Goal: Information Seeking & Learning: Learn about a topic

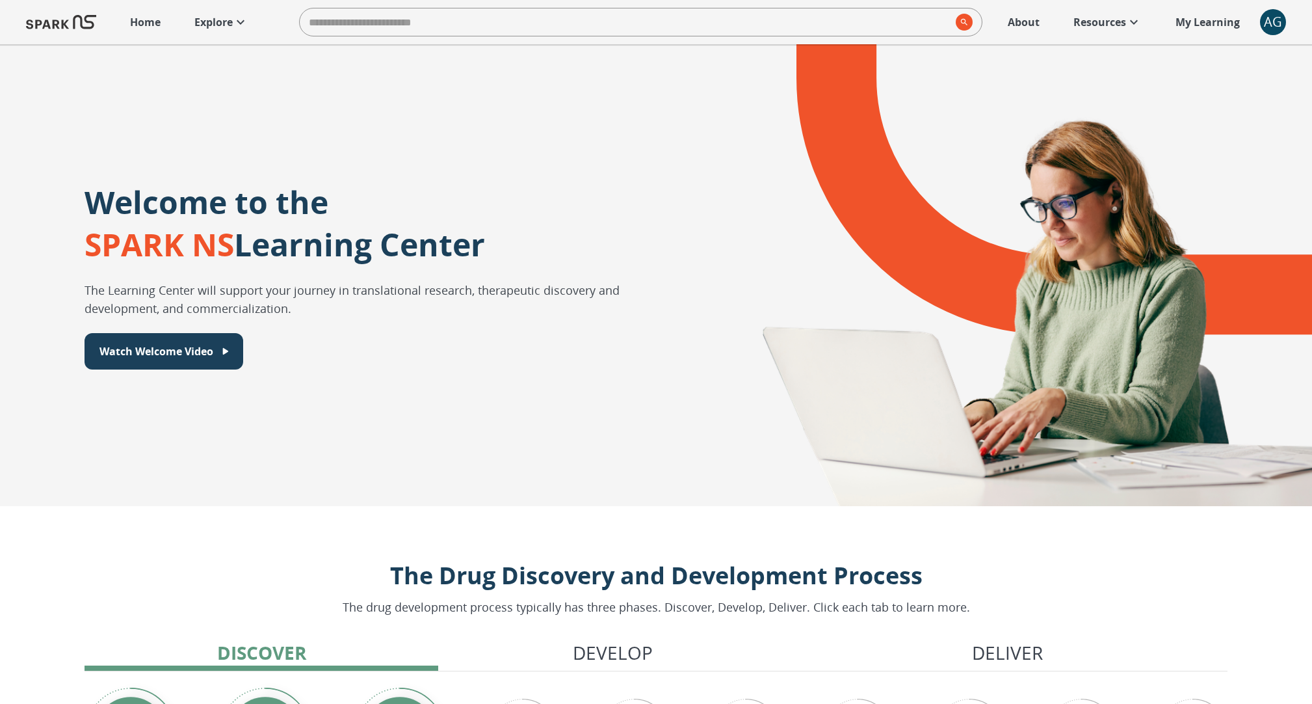
click at [246, 21] on icon at bounding box center [241, 22] width 16 height 16
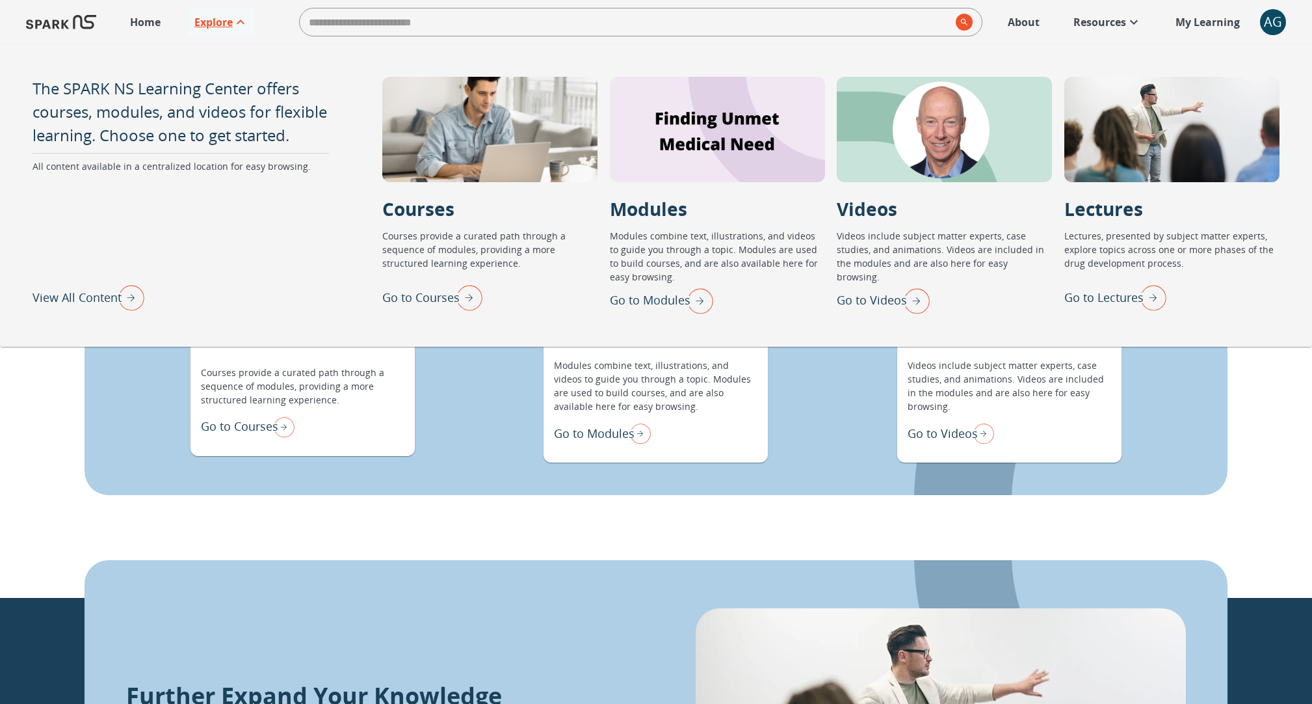
scroll to position [1548, 0]
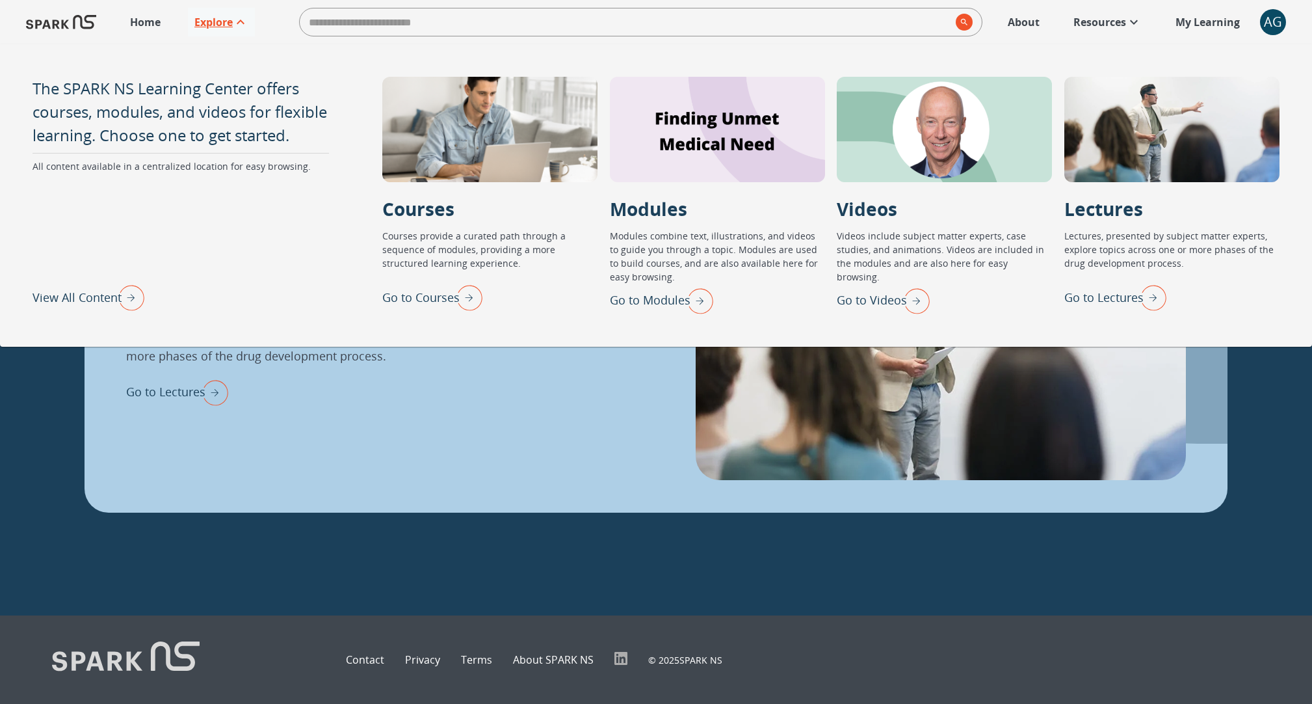
click at [637, 557] on div at bounding box center [656, 409] width 1312 height 411
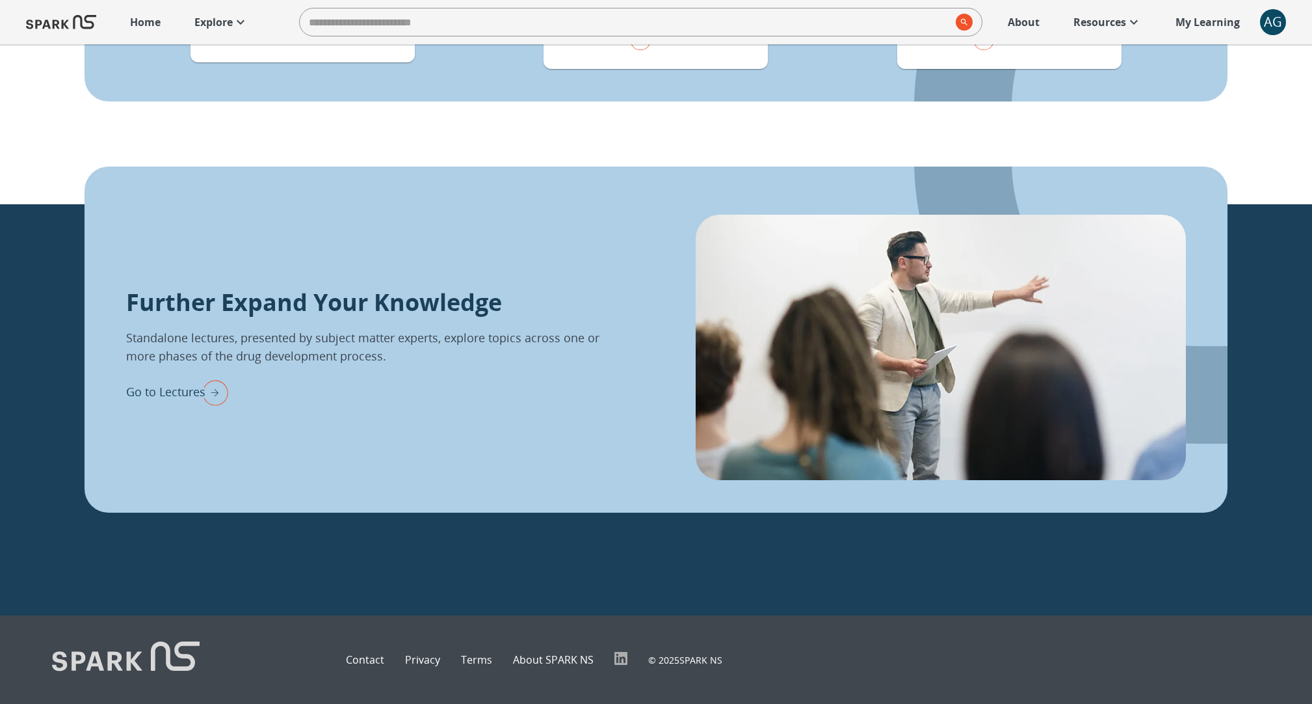
click at [376, 663] on p "Contact" at bounding box center [365, 660] width 38 height 16
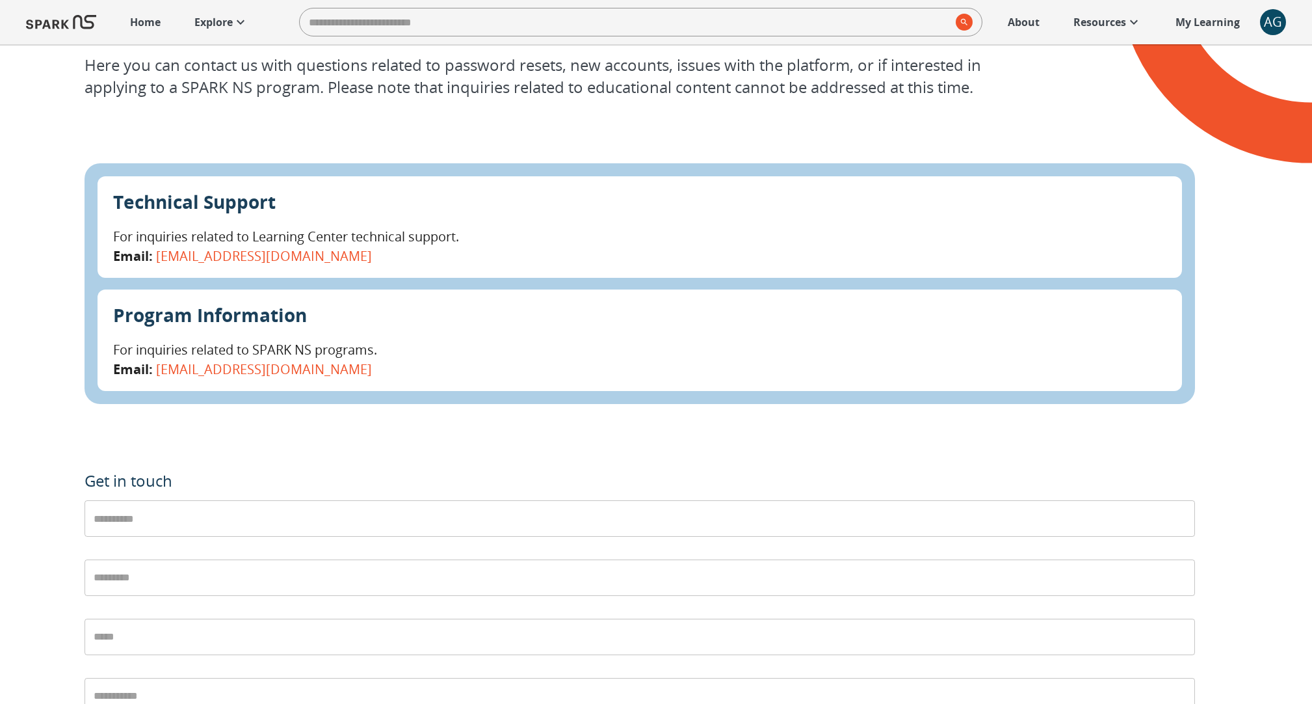
scroll to position [94, 0]
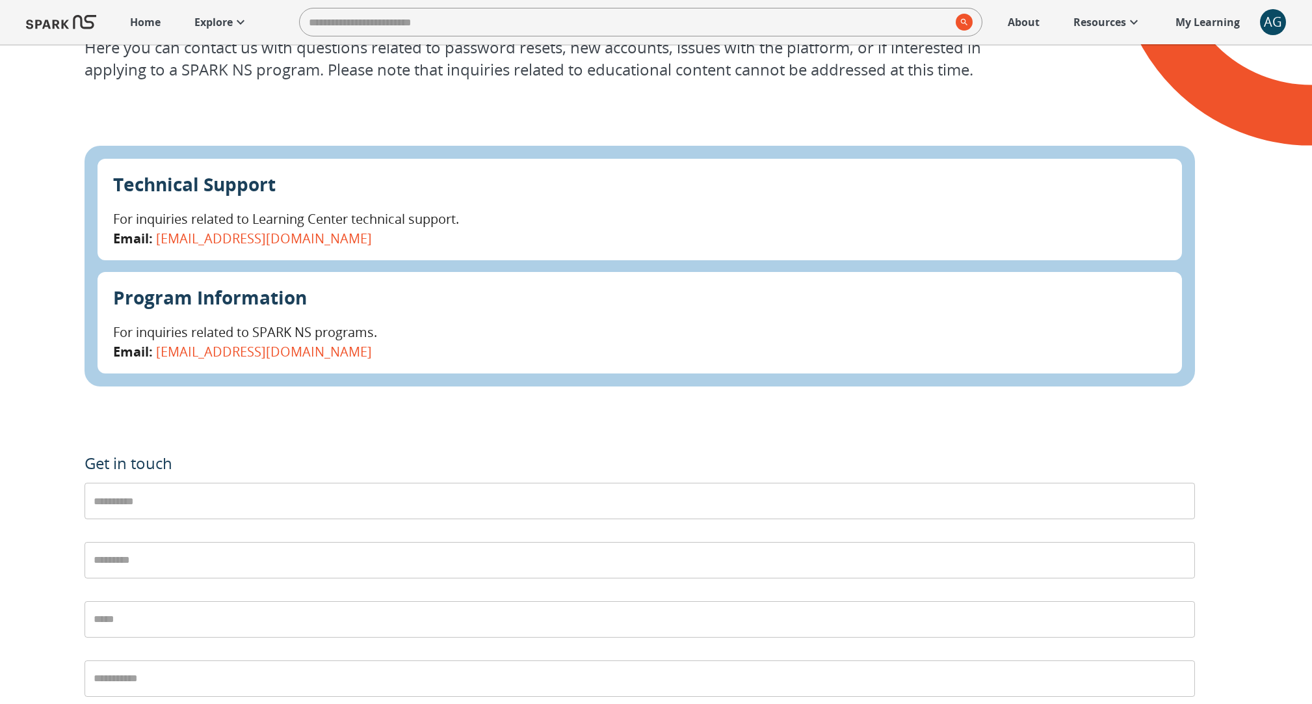
click at [152, 21] on p "Home" at bounding box center [145, 22] width 31 height 16
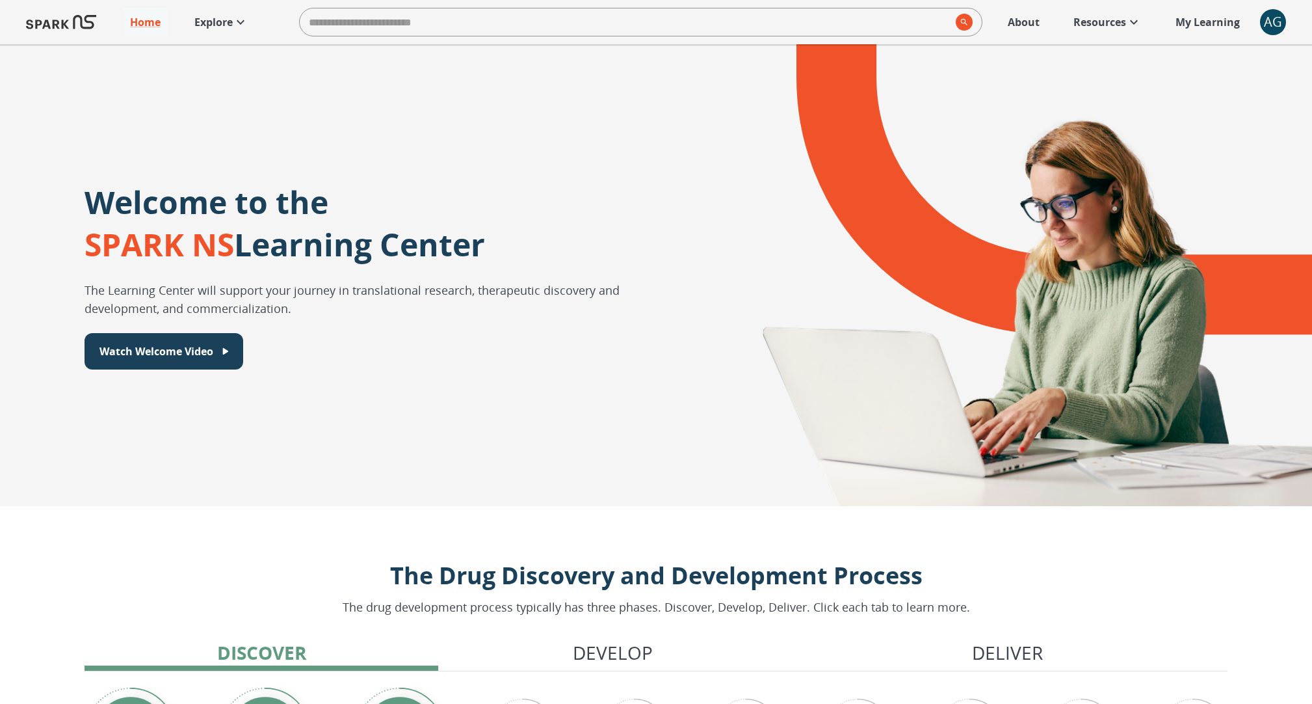
click at [1018, 17] on p "About" at bounding box center [1024, 22] width 32 height 16
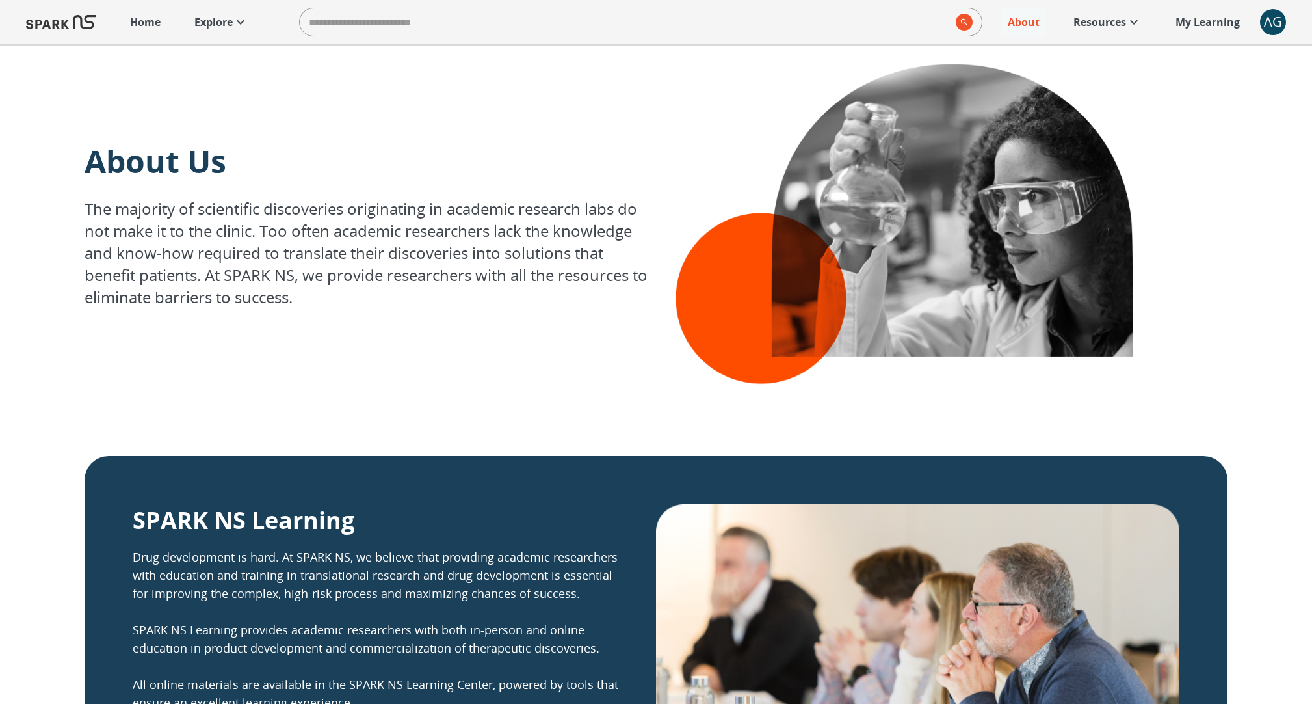
click at [1092, 26] on p "Resources" at bounding box center [1100, 22] width 53 height 16
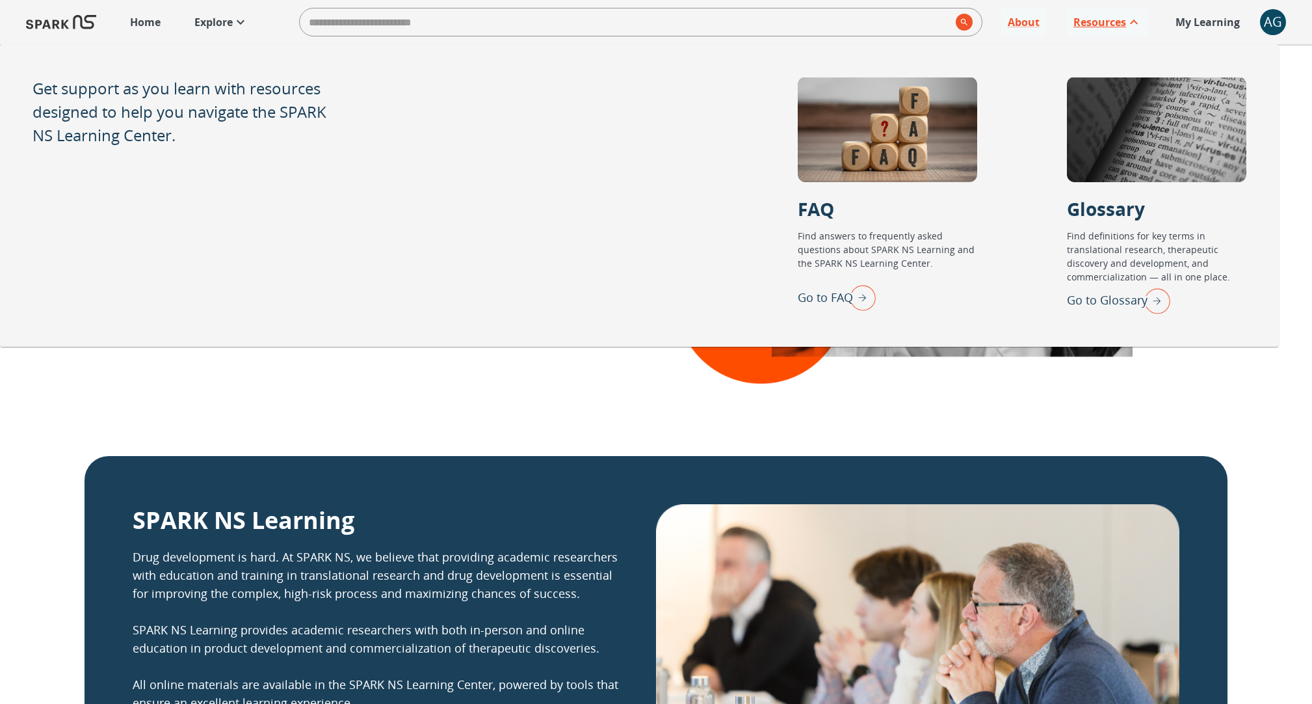
click at [1136, 19] on icon at bounding box center [1134, 22] width 16 height 16
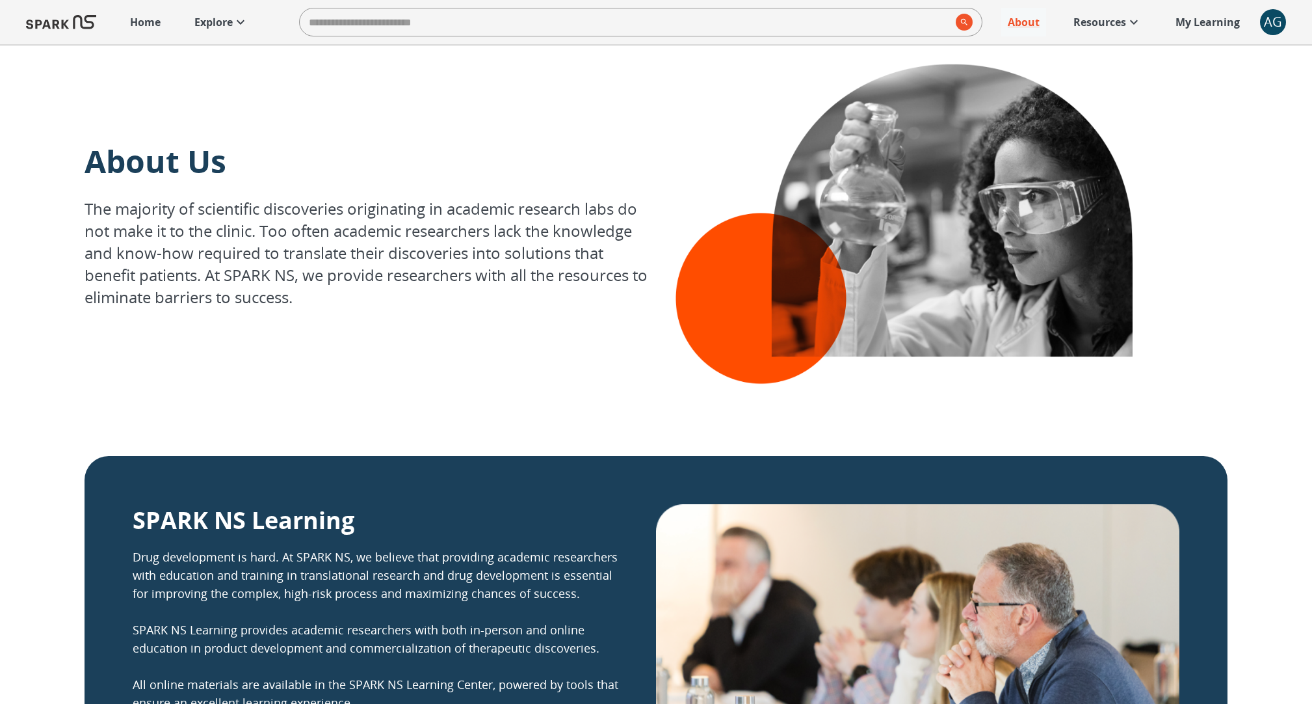
click at [1131, 23] on icon at bounding box center [1134, 22] width 16 height 16
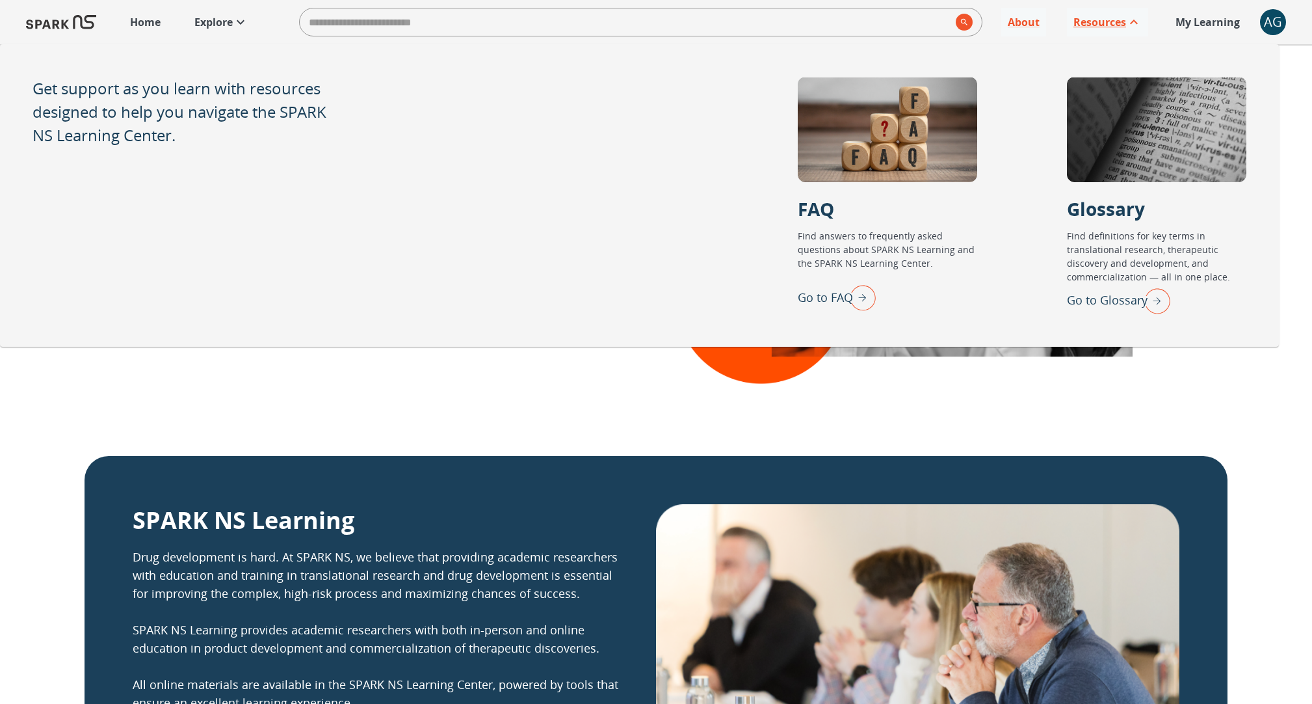
click at [1210, 23] on p "My Learning" at bounding box center [1208, 22] width 64 height 16
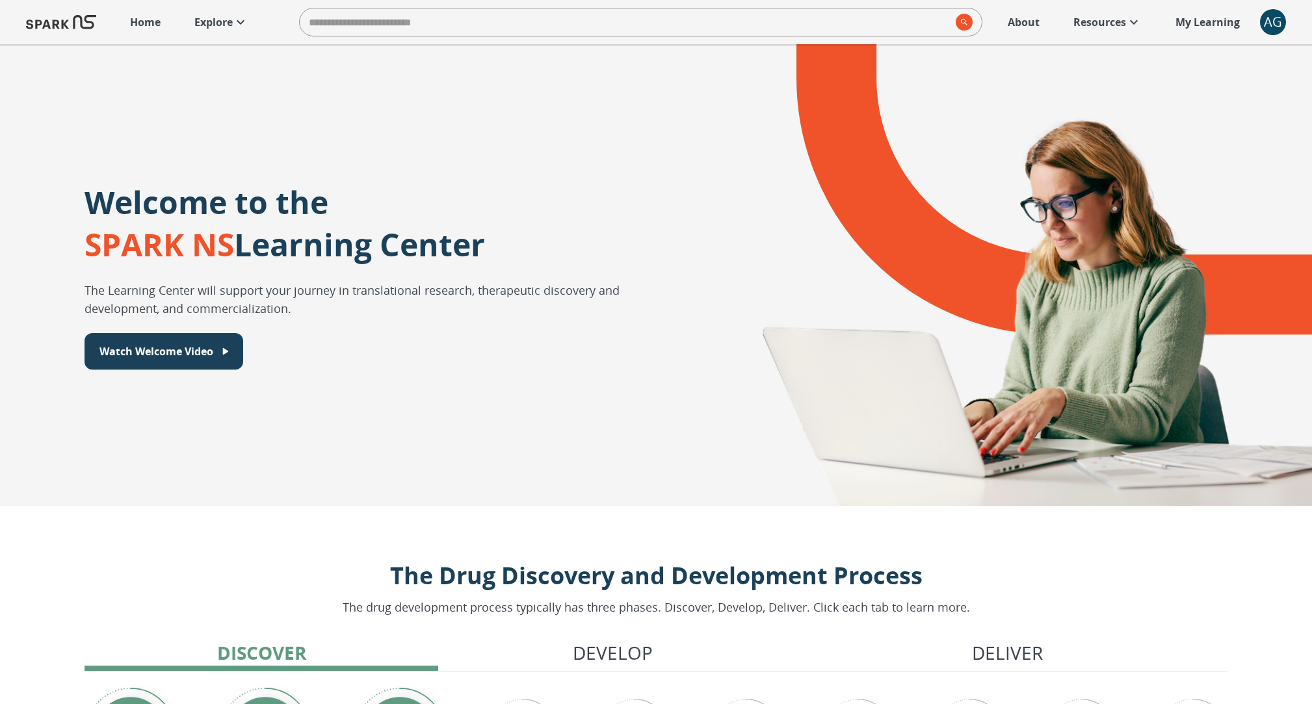
click at [1275, 20] on div "AG" at bounding box center [1273, 22] width 26 height 26
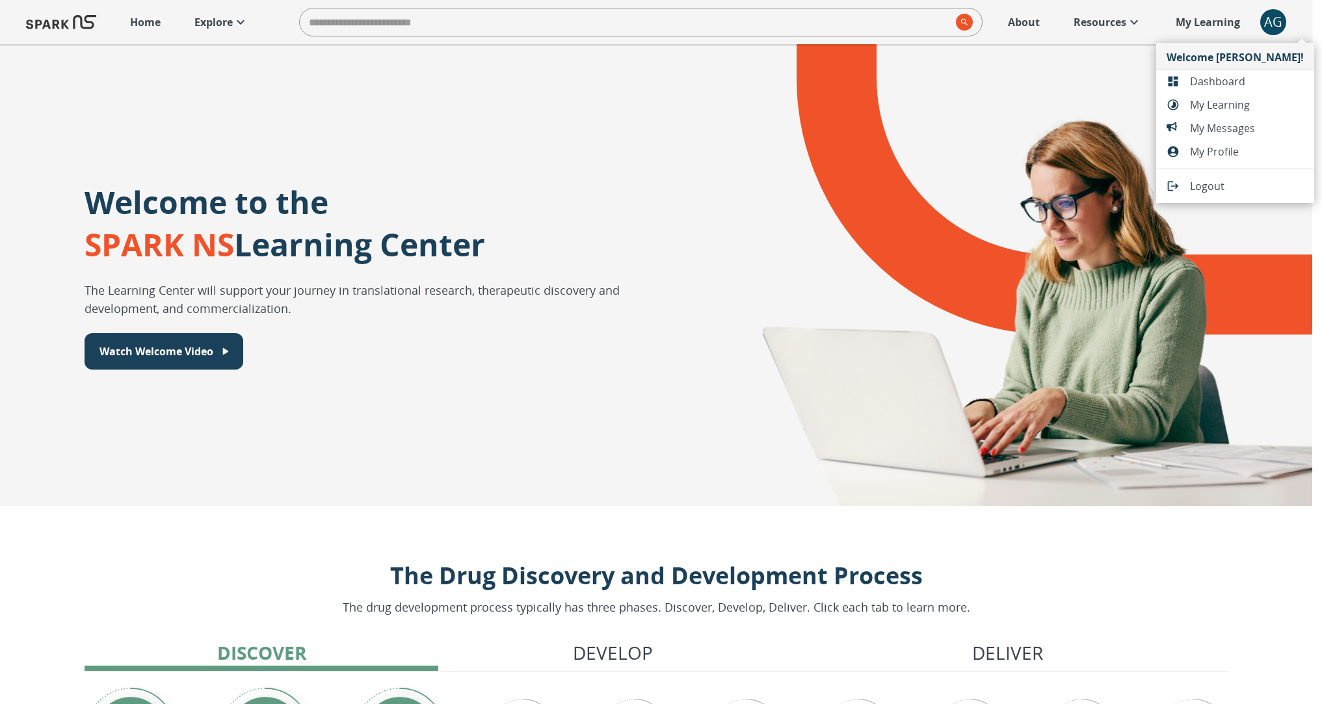
click at [1241, 95] on li "My Learning" at bounding box center [1235, 104] width 158 height 23
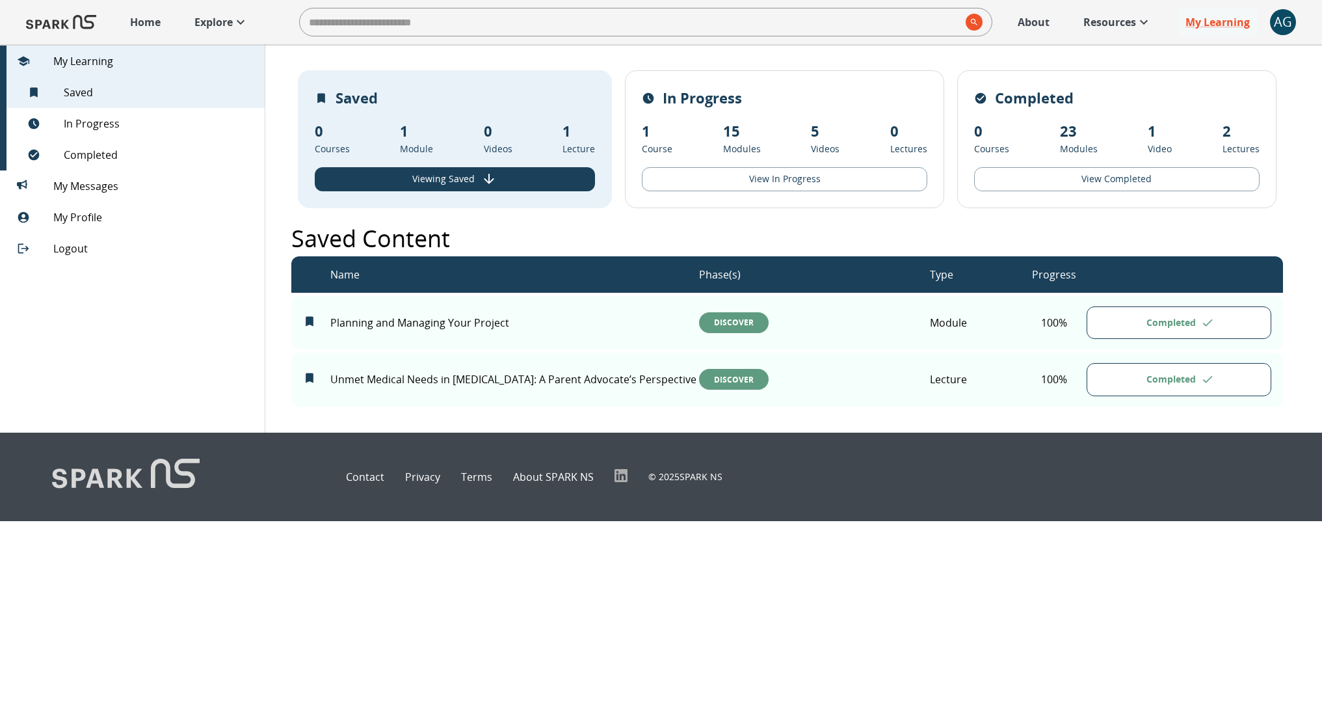
click at [1290, 33] on span "AG 0" at bounding box center [1283, 22] width 26 height 26
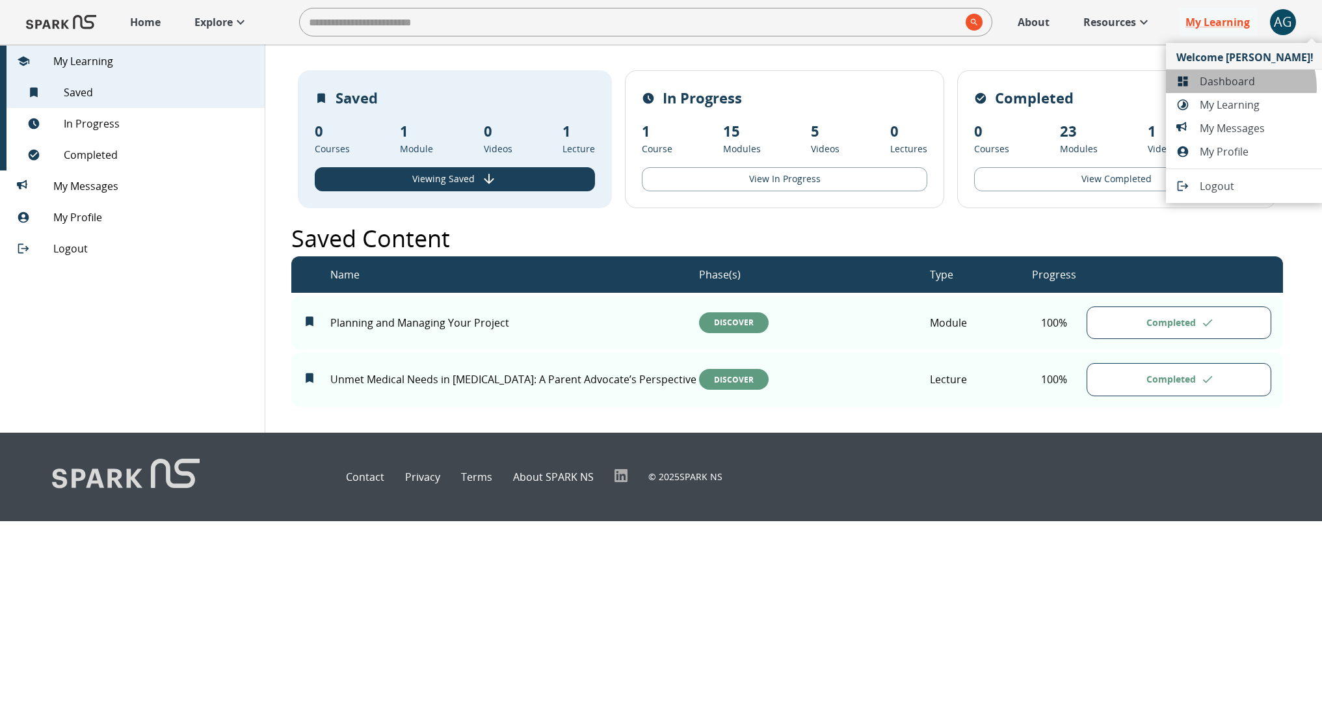
click at [1241, 87] on span "Dashboard" at bounding box center [1257, 81] width 114 height 16
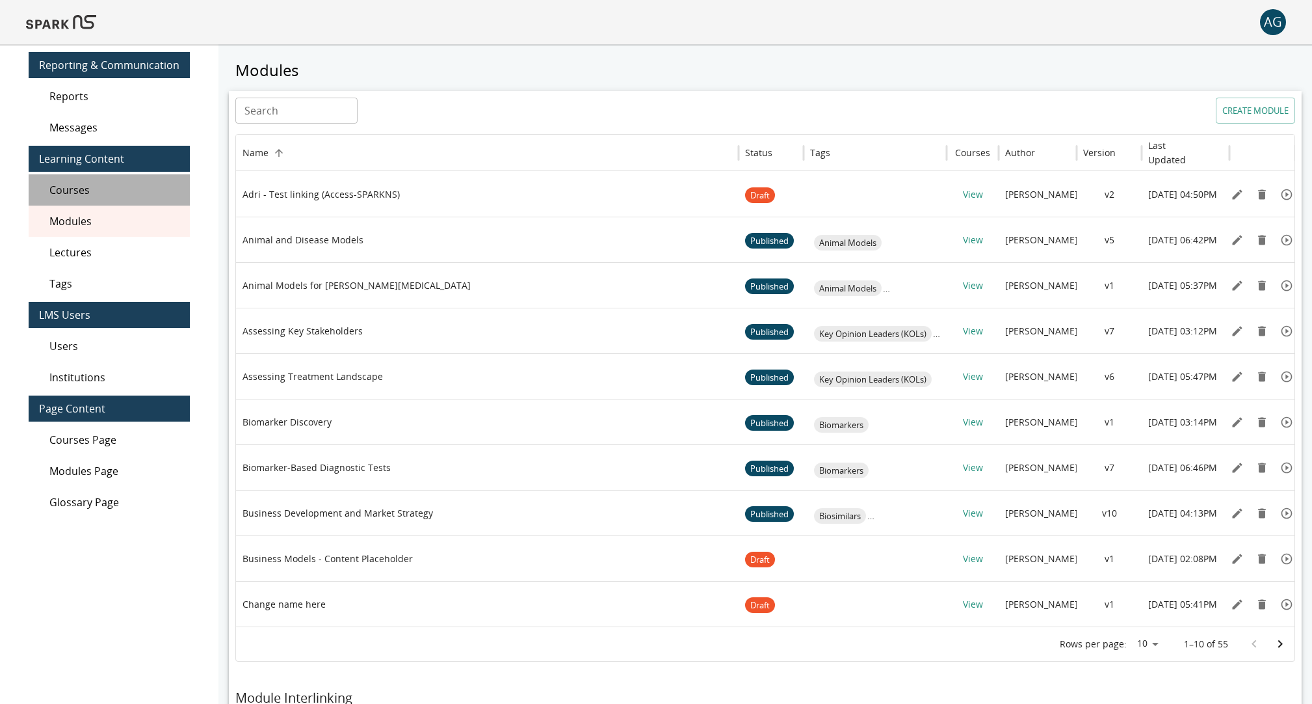
click at [111, 193] on span "Courses" at bounding box center [114, 190] width 130 height 16
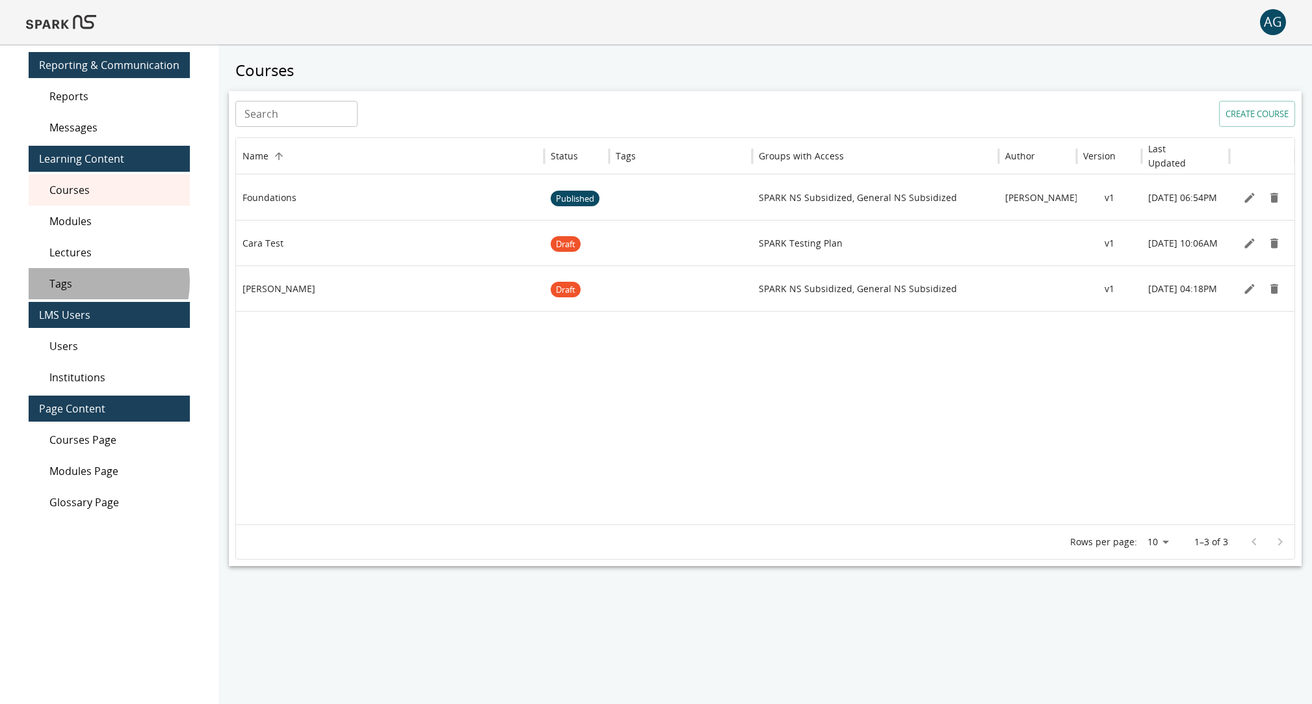
click at [98, 282] on span "Tags" at bounding box center [114, 284] width 130 height 16
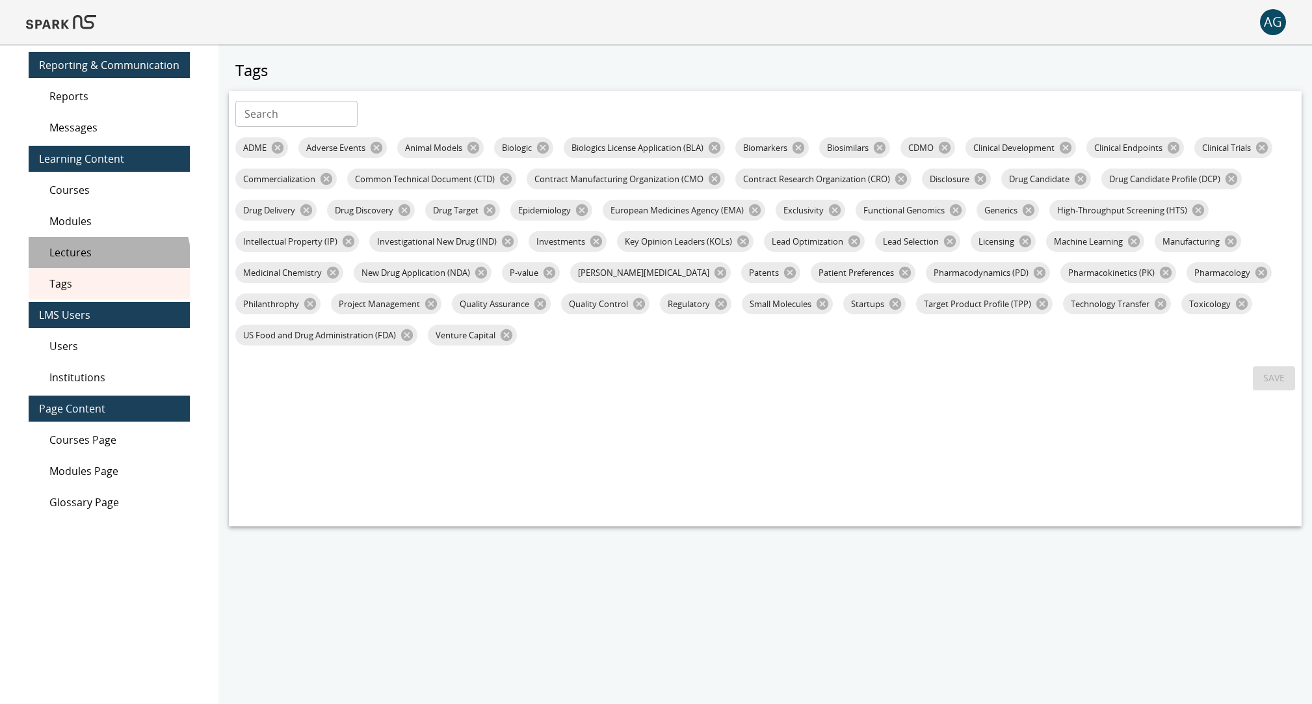
click at [102, 260] on div "Lectures" at bounding box center [109, 252] width 161 height 31
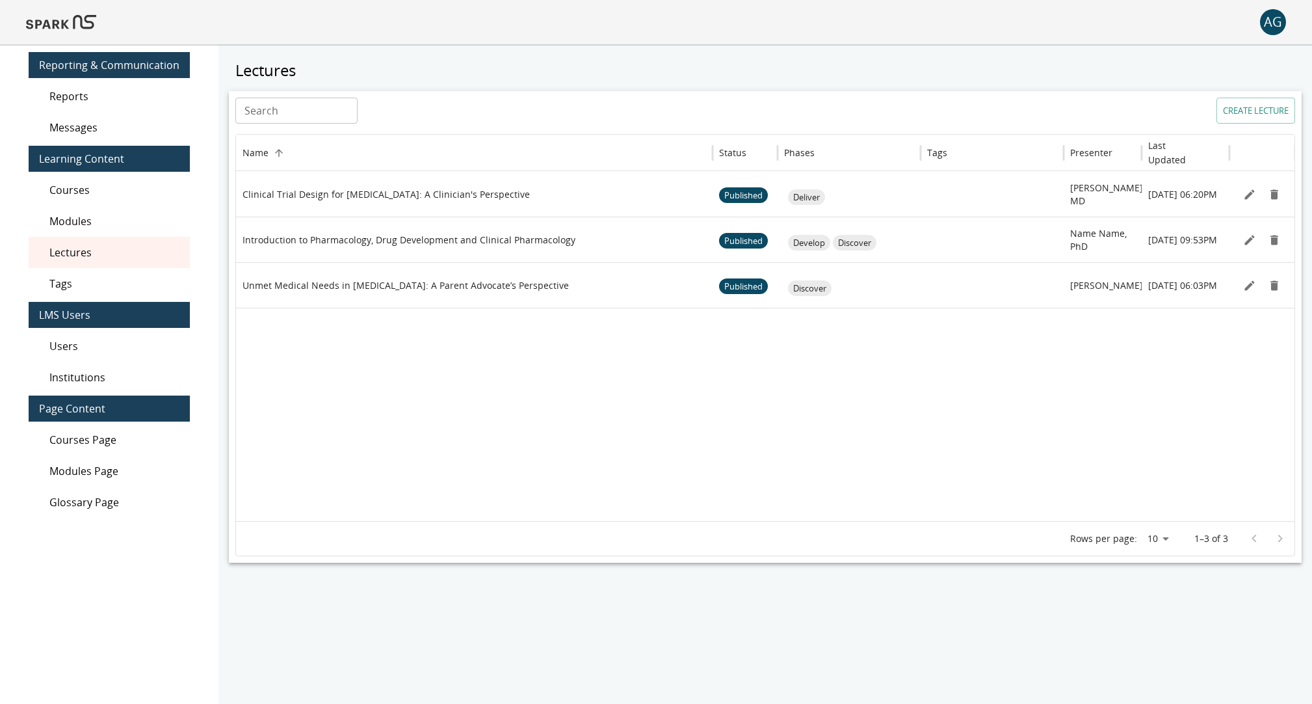
click at [102, 195] on span "Courses" at bounding box center [114, 190] width 130 height 16
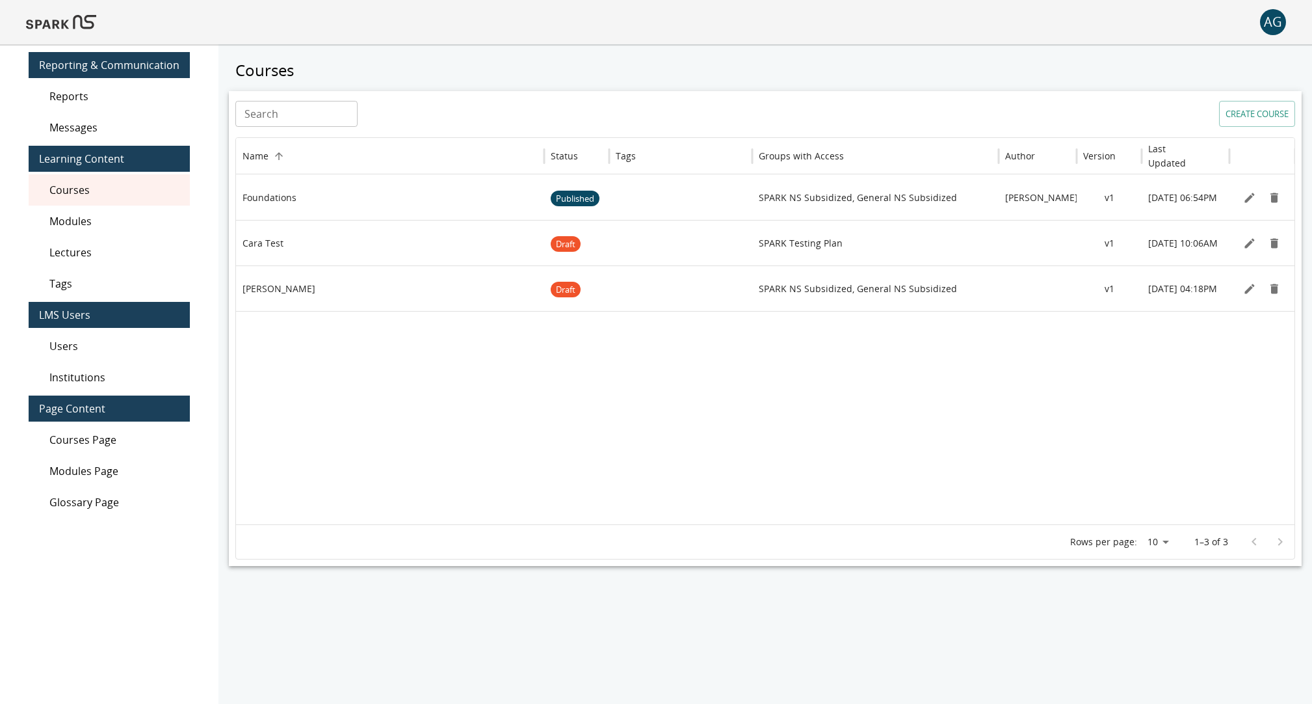
click at [86, 130] on span "Messages" at bounding box center [114, 128] width 130 height 16
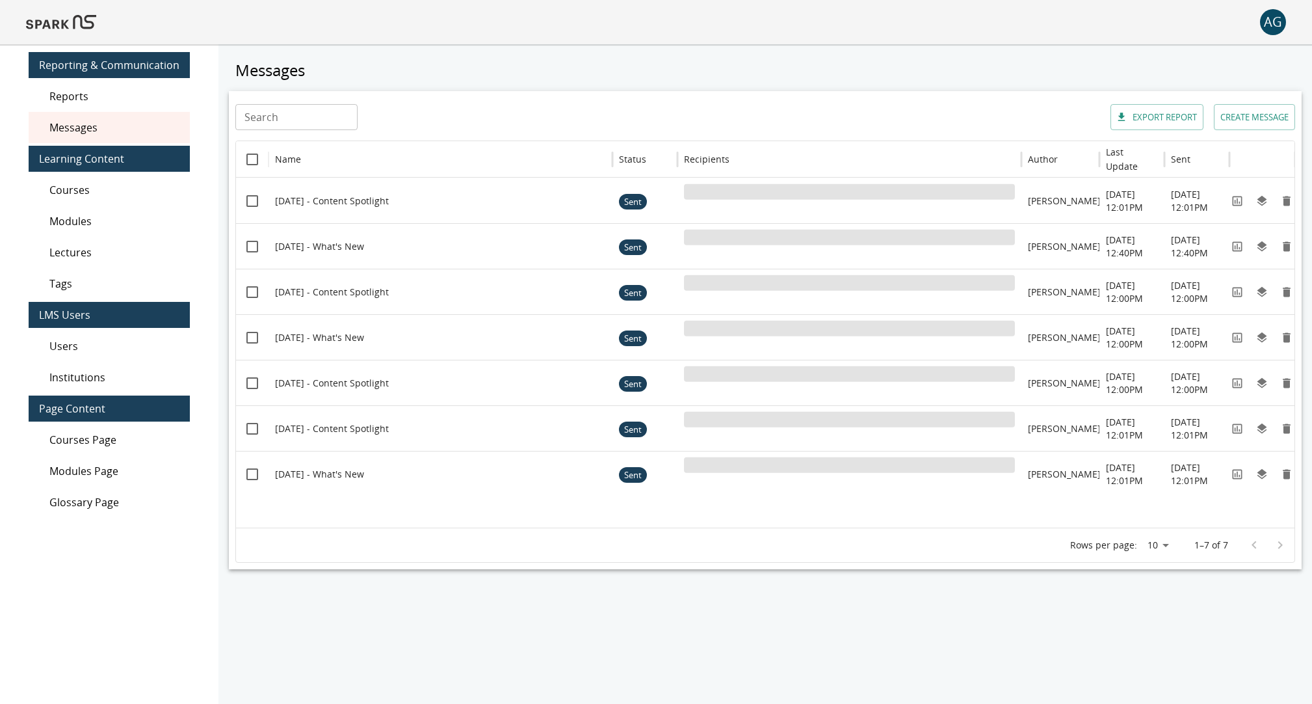
click at [78, 100] on span "Reports" at bounding box center [114, 96] width 130 height 16
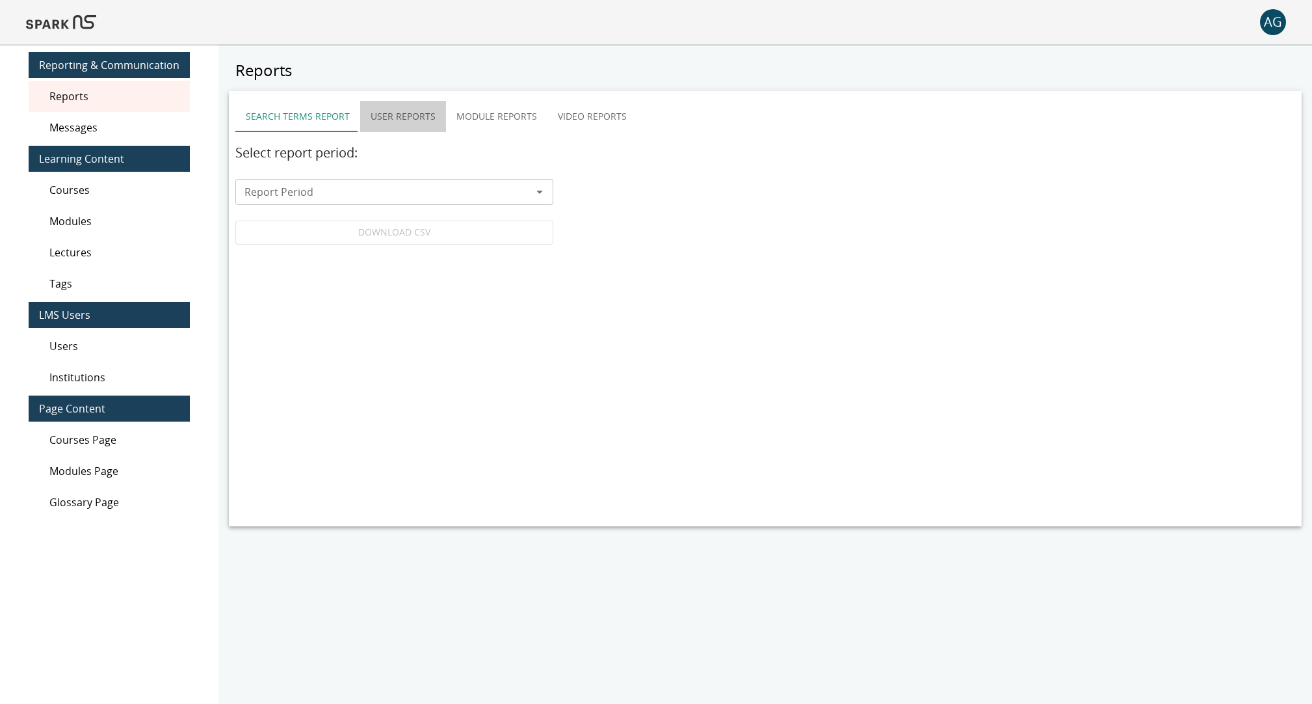
click at [401, 119] on button "User Reports" at bounding box center [403, 116] width 86 height 31
click at [836, 154] on icon "Open" at bounding box center [836, 156] width 16 height 16
click at [283, 111] on button "Search Terms Report" at bounding box center [297, 116] width 125 height 31
click at [592, 119] on button "Video Reports" at bounding box center [593, 116] width 90 height 31
click at [328, 109] on button "Search Terms Report" at bounding box center [297, 116] width 125 height 31
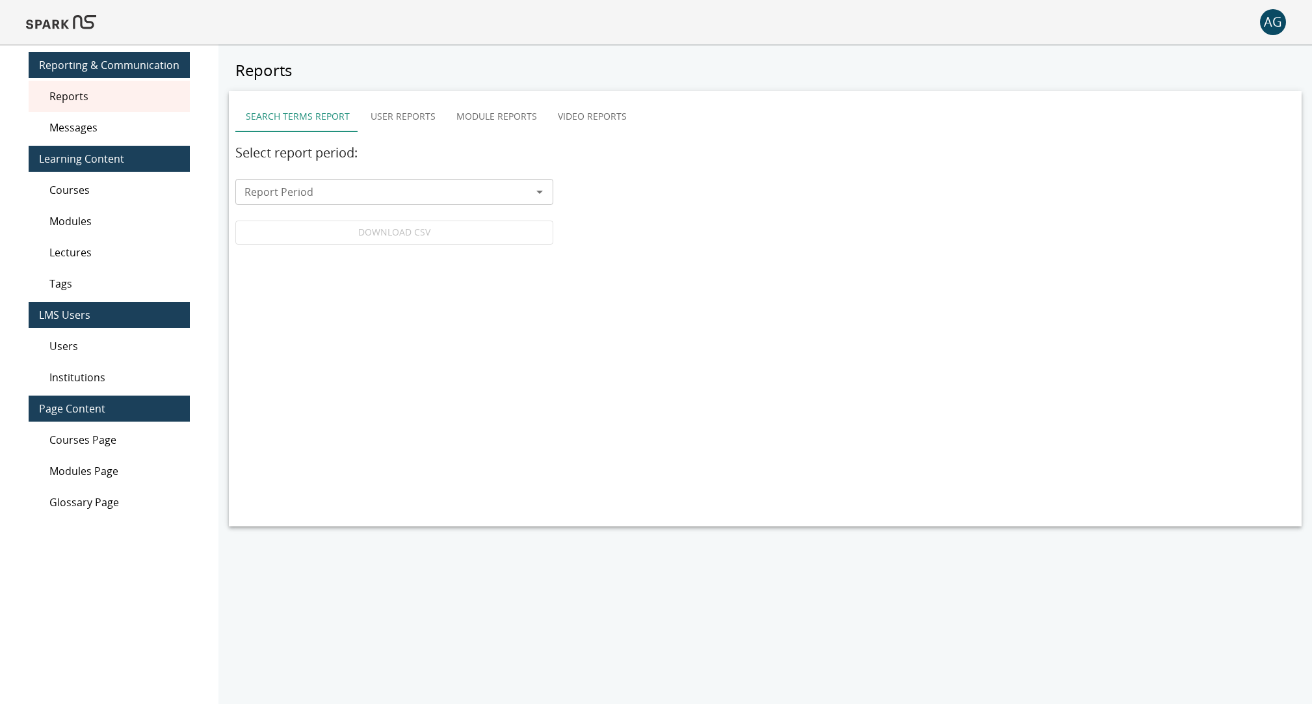
click at [353, 309] on div "Search Terms Report User Reports Module Reports Video Reports Select report per…" at bounding box center [765, 308] width 1073 height 435
click at [84, 365] on div "Institutions" at bounding box center [109, 377] width 161 height 31
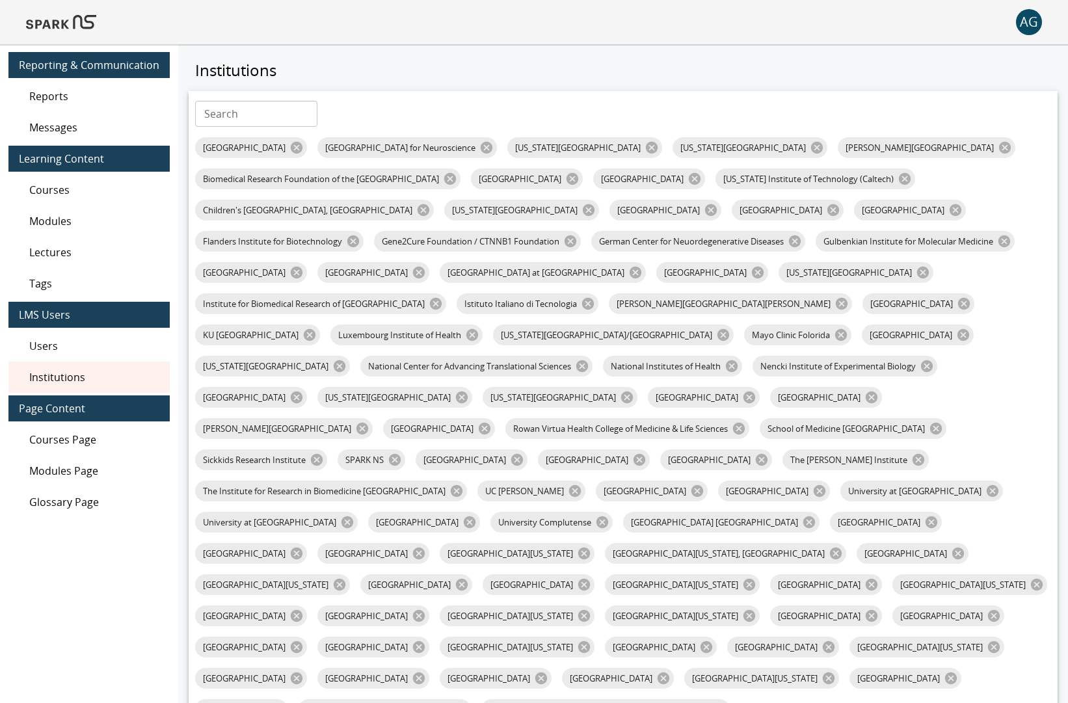
click at [399, 170] on div "Biomedical Research Foundation of the [GEOGRAPHIC_DATA]" at bounding box center [327, 178] width 265 height 21
click at [396, 146] on span "[GEOGRAPHIC_DATA] for Neuroscience" at bounding box center [400, 148] width 166 height 12
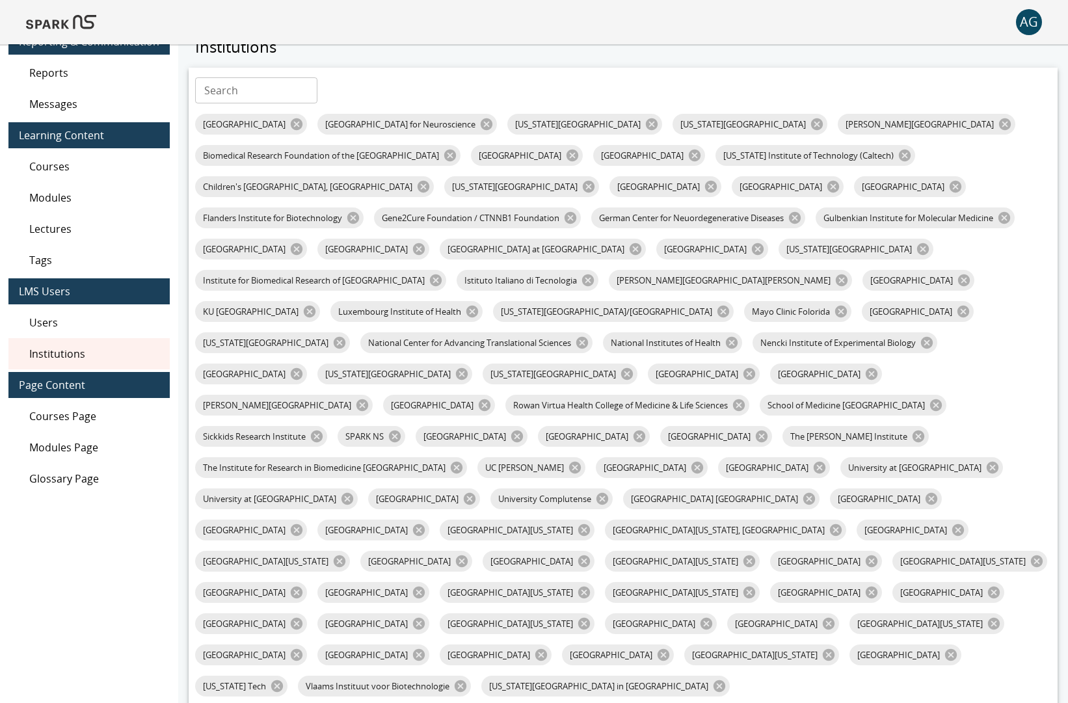
click at [78, 334] on div "Users" at bounding box center [88, 322] width 161 height 31
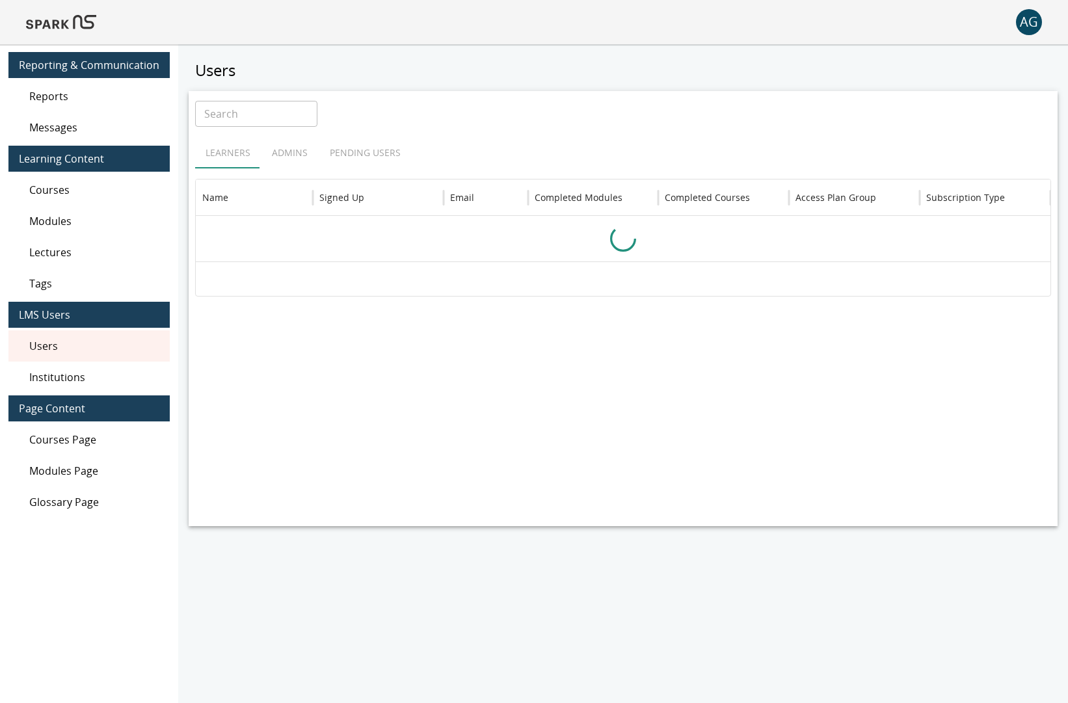
click at [62, 382] on span "Institutions" at bounding box center [94, 377] width 130 height 16
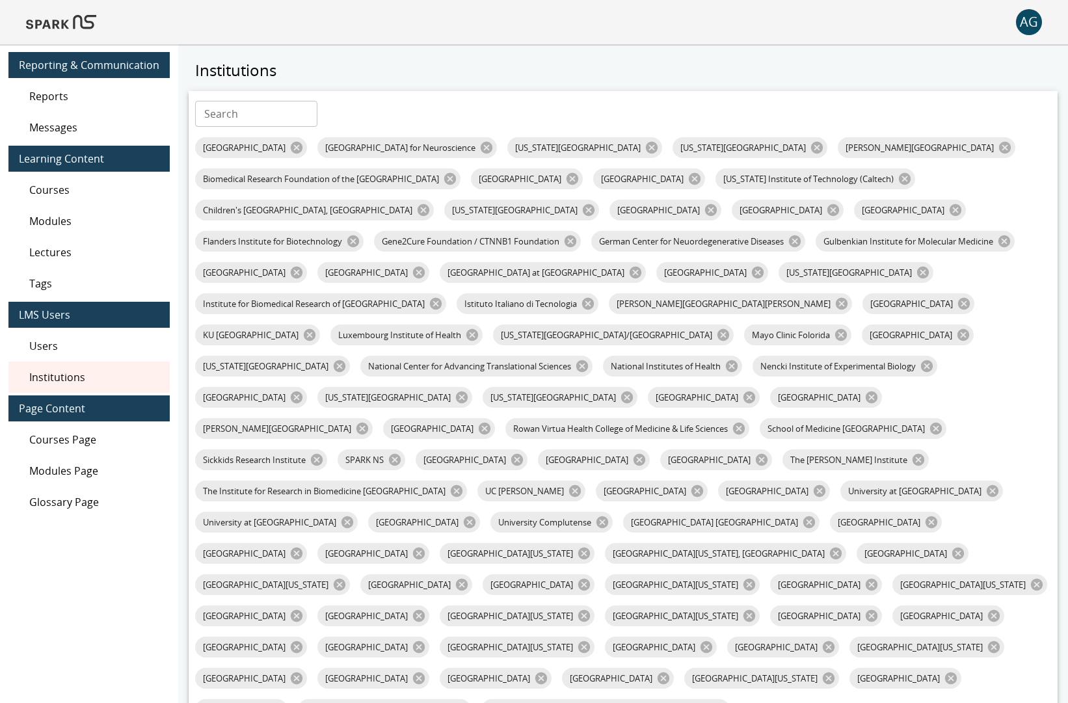
click at [74, 438] on span "Courses Page" at bounding box center [94, 440] width 130 height 16
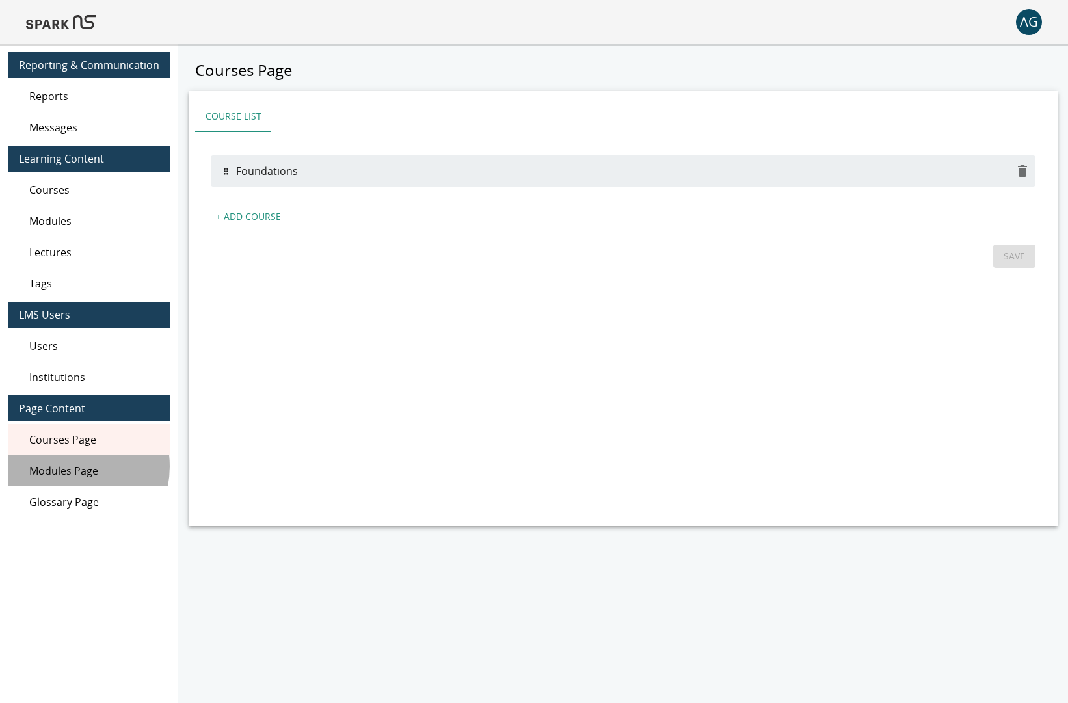
click at [66, 466] on span "Modules Page" at bounding box center [94, 471] width 130 height 16
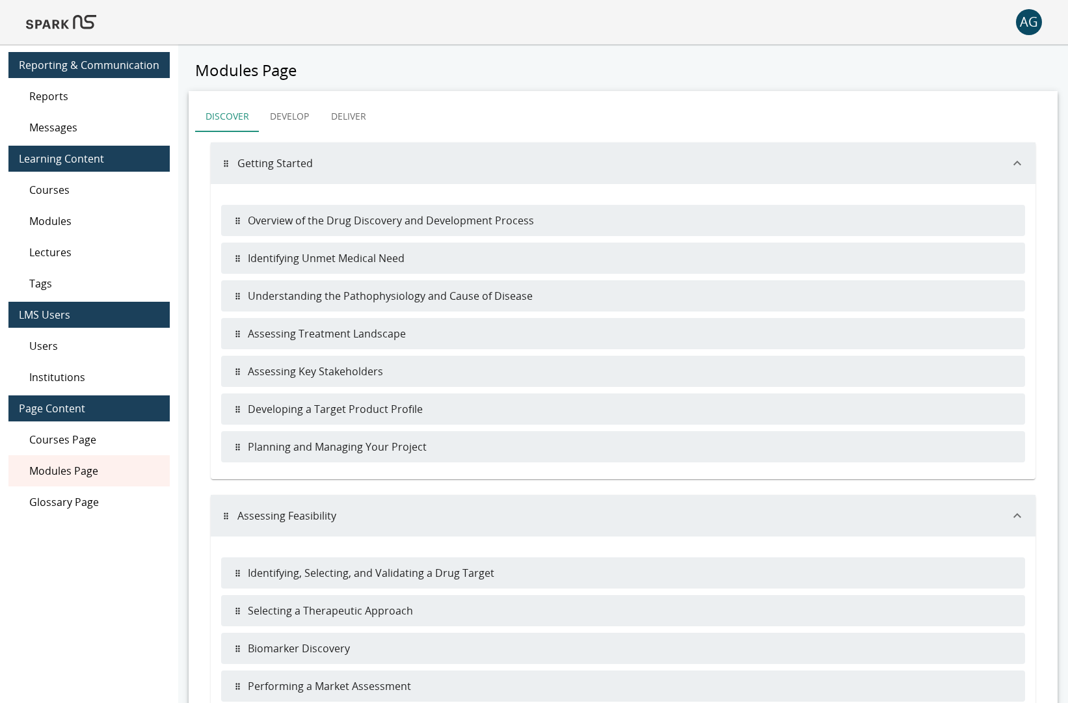
click at [66, 496] on span "Glossary Page" at bounding box center [94, 502] width 130 height 16
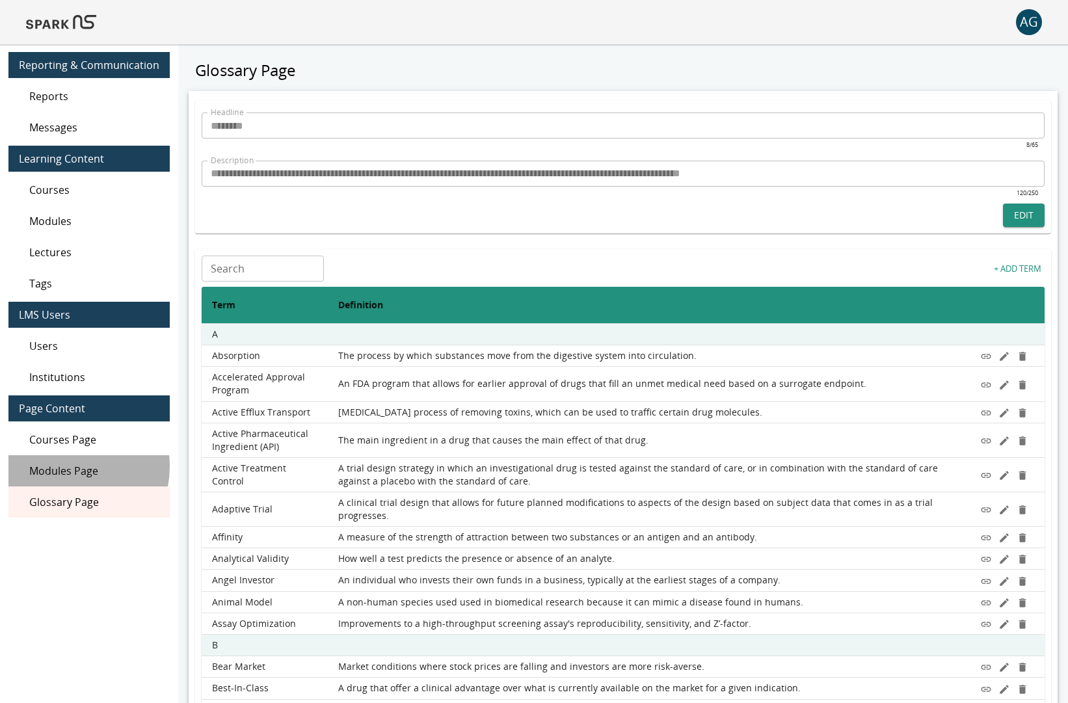
click at [61, 466] on span "Modules Page" at bounding box center [94, 471] width 130 height 16
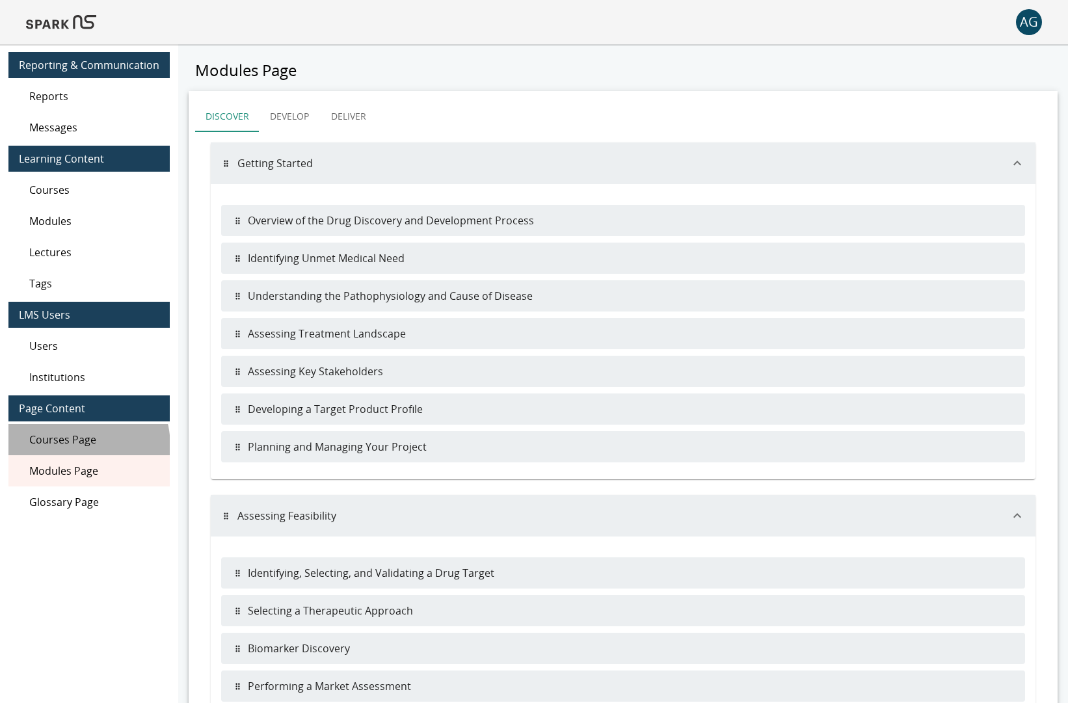
click at [64, 447] on span "Courses Page" at bounding box center [94, 440] width 130 height 16
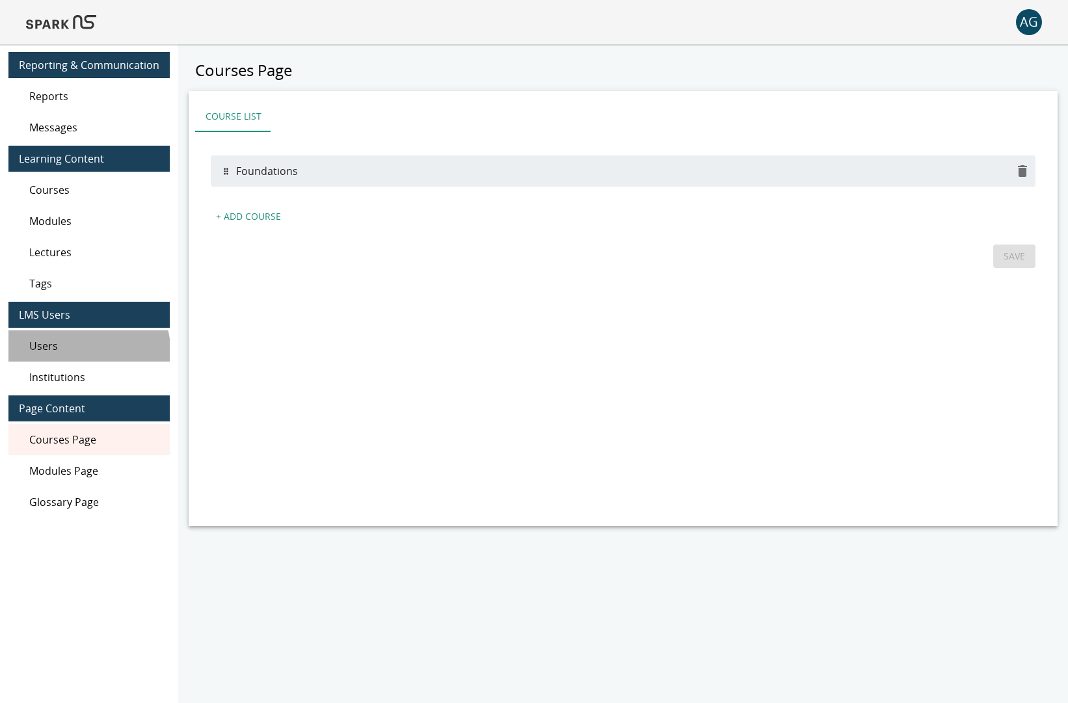
click at [56, 356] on div "Users" at bounding box center [88, 345] width 161 height 31
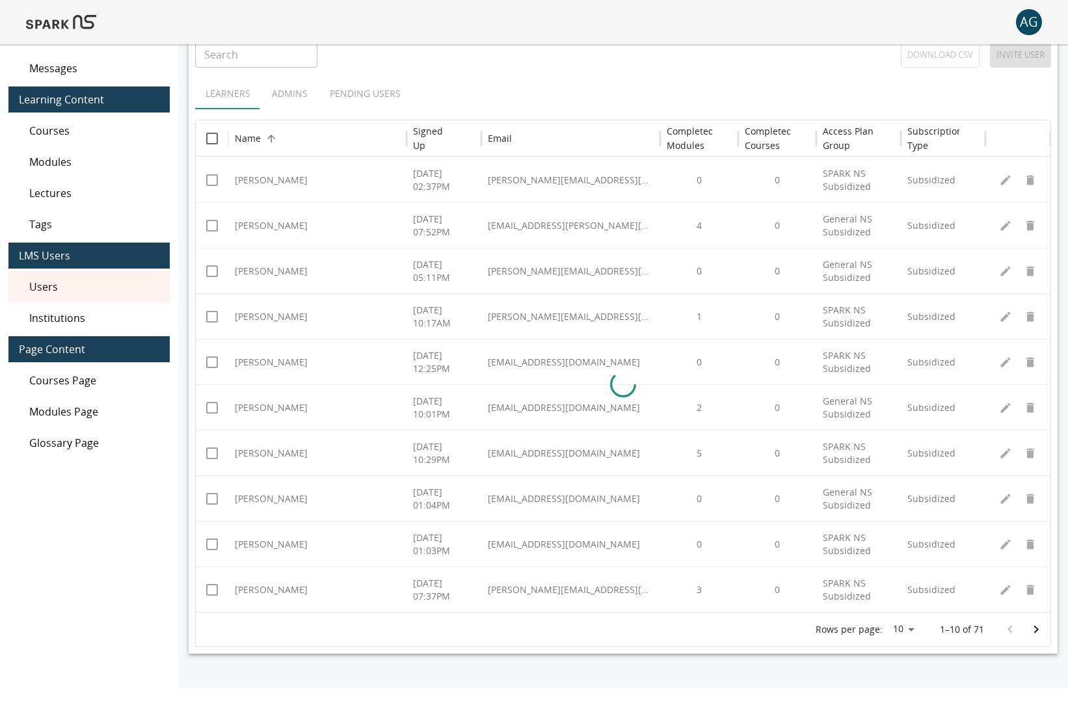
scroll to position [60, 0]
click at [302, 99] on div "Learners Admins Pending Users" at bounding box center [623, 92] width 856 height 31
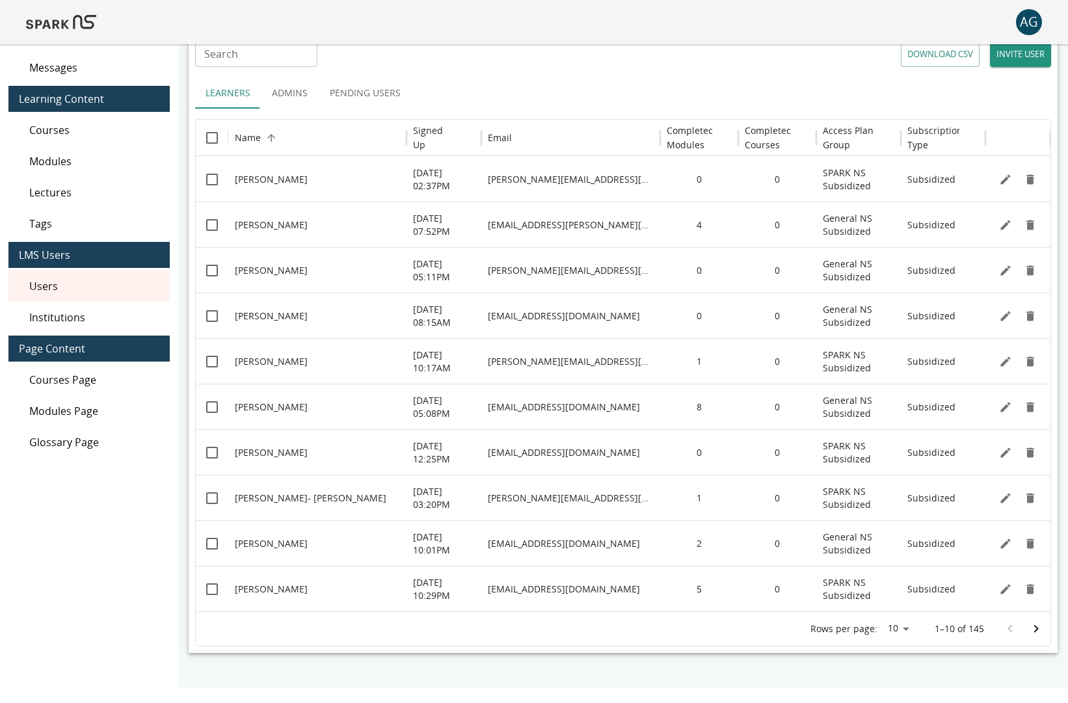
click at [299, 96] on button "Admins" at bounding box center [290, 92] width 59 height 31
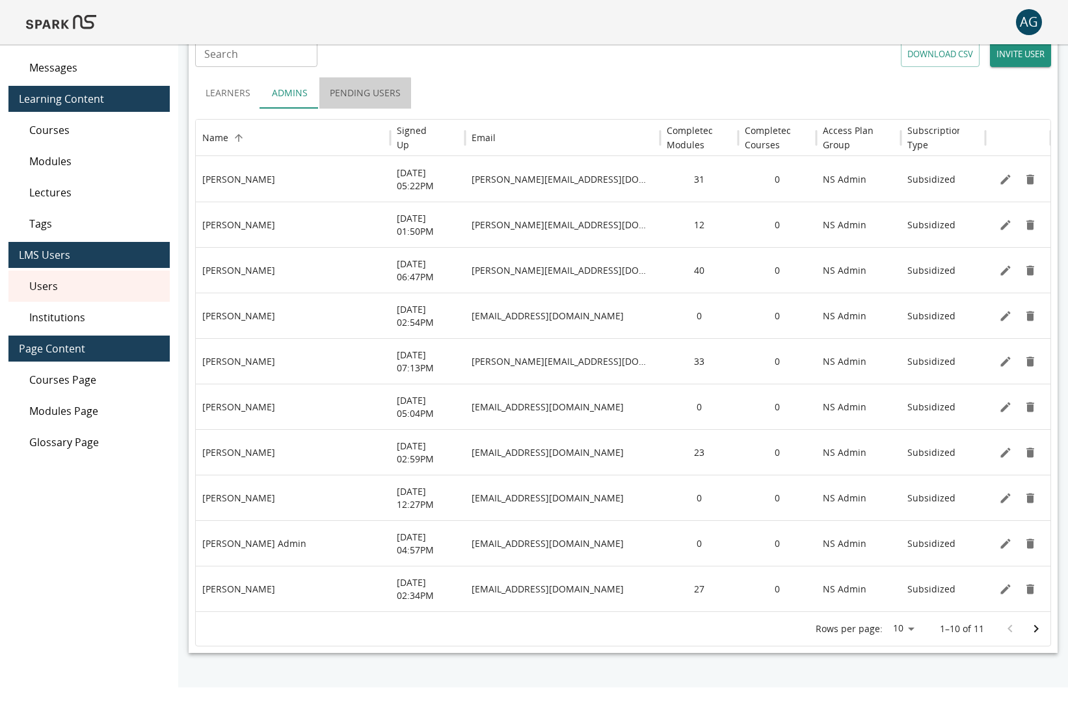
click at [351, 96] on button "Pending Users" at bounding box center [365, 92] width 92 height 31
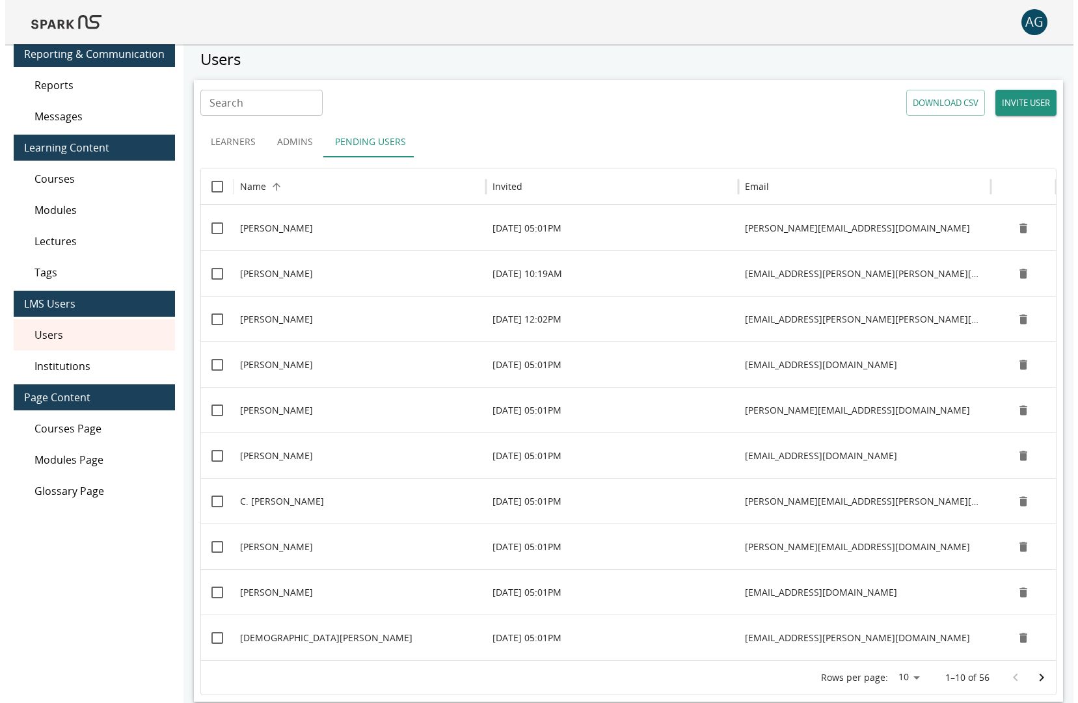
scroll to position [0, 0]
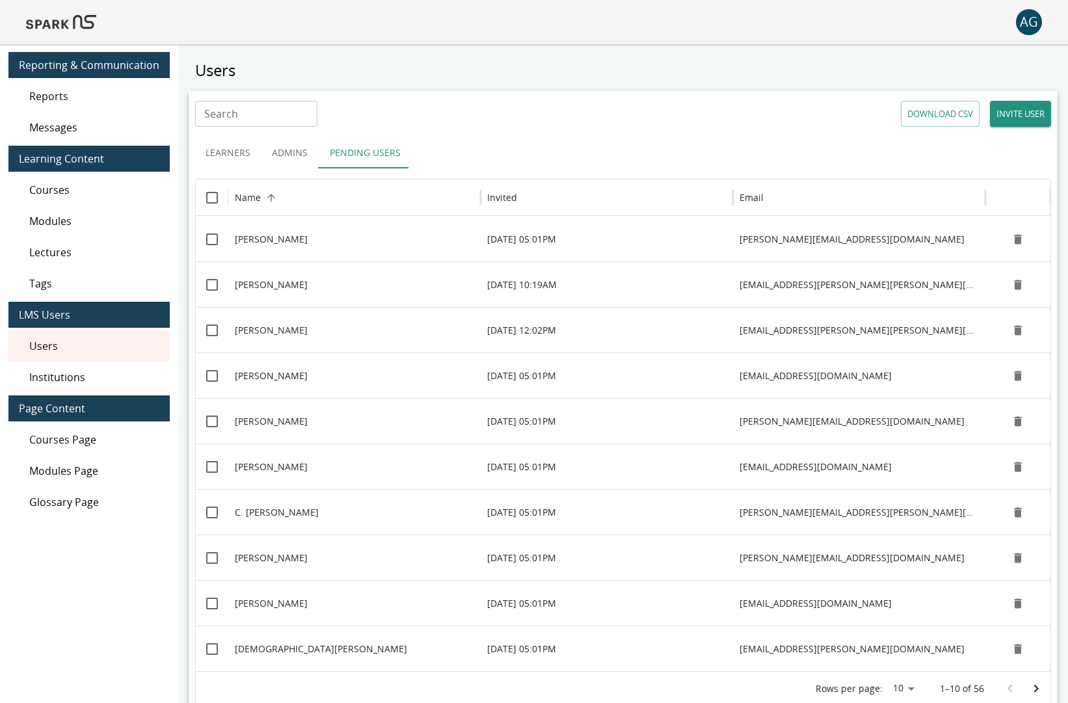
click at [293, 156] on button "Admins" at bounding box center [290, 152] width 59 height 31
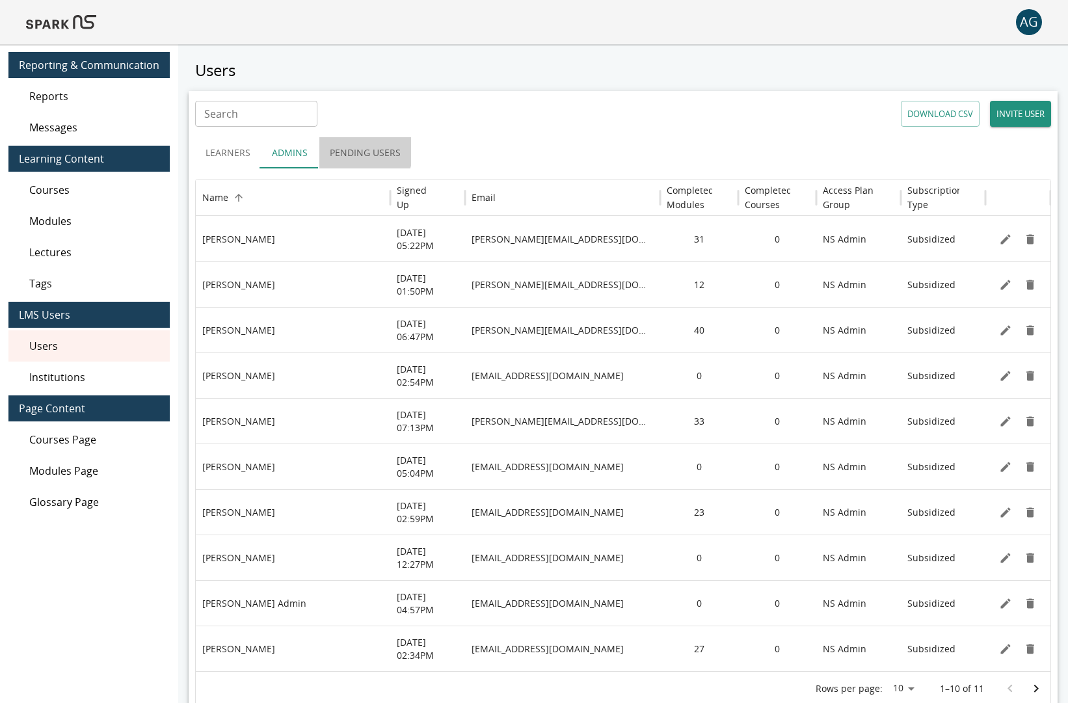
click at [361, 152] on button "Pending Users" at bounding box center [365, 152] width 92 height 31
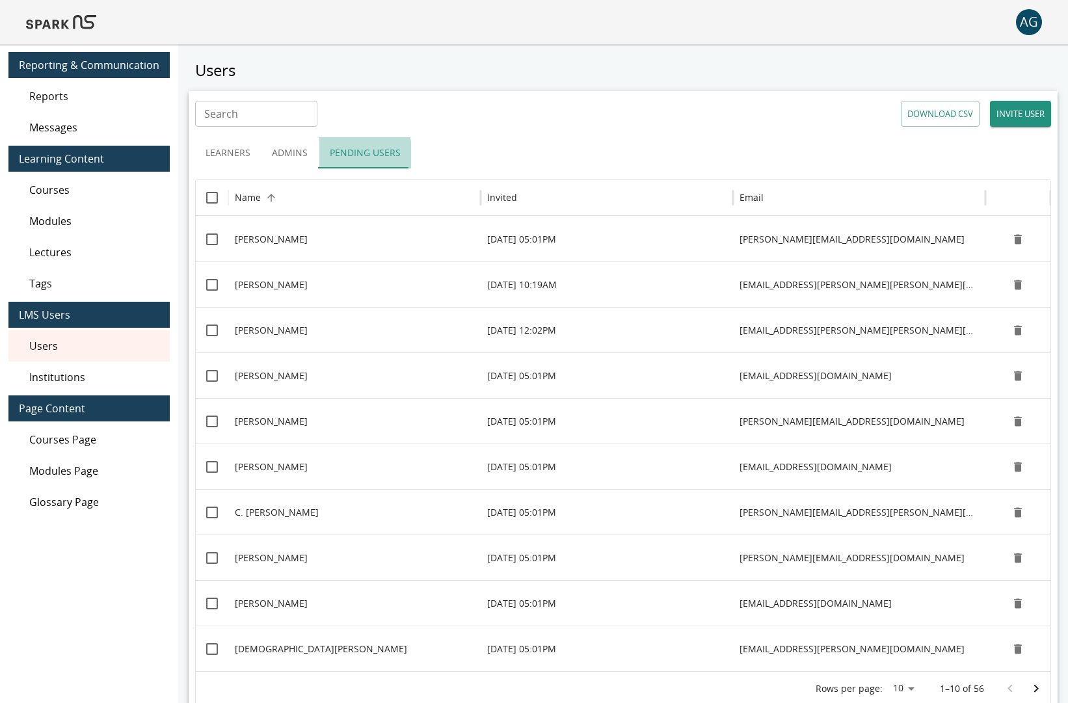
click at [339, 155] on button "Pending Users" at bounding box center [365, 152] width 92 height 31
click at [286, 152] on button "Admins" at bounding box center [290, 152] width 59 height 31
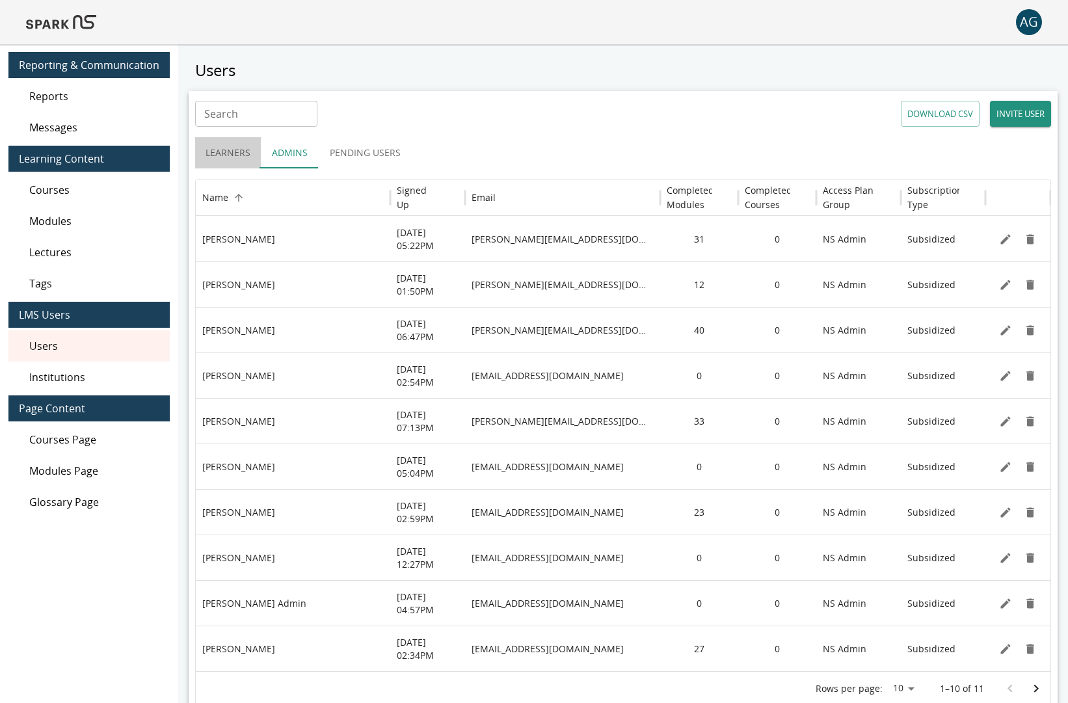
click at [224, 151] on button "Learners" at bounding box center [228, 152] width 66 height 31
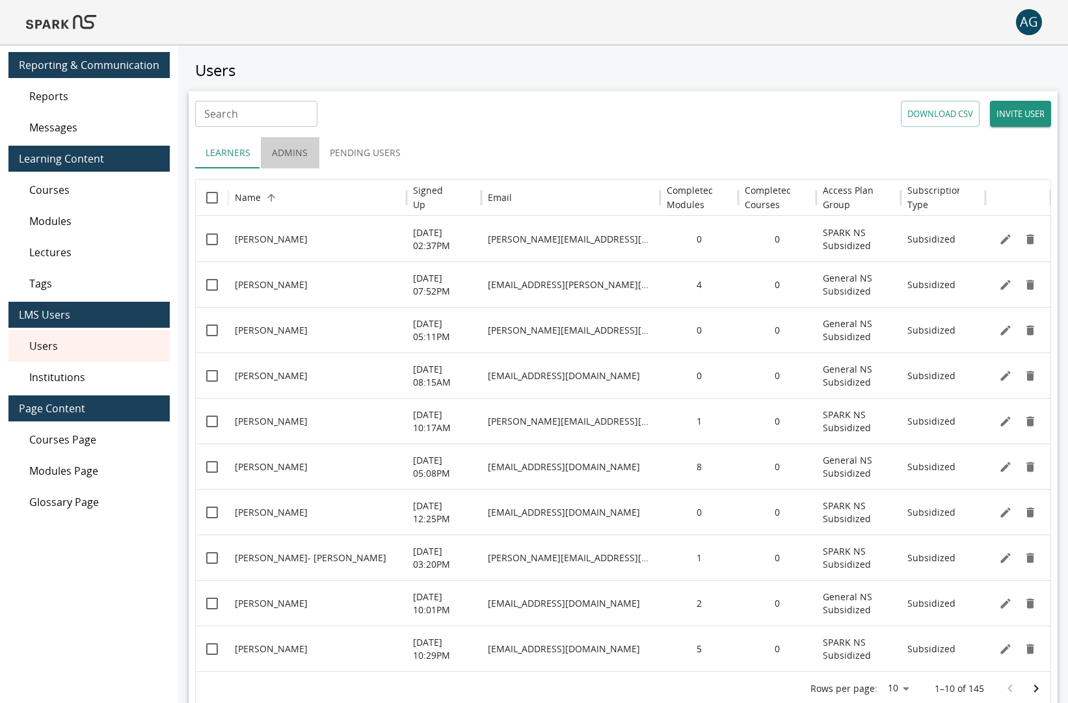
click at [273, 153] on button "Admins" at bounding box center [290, 152] width 59 height 31
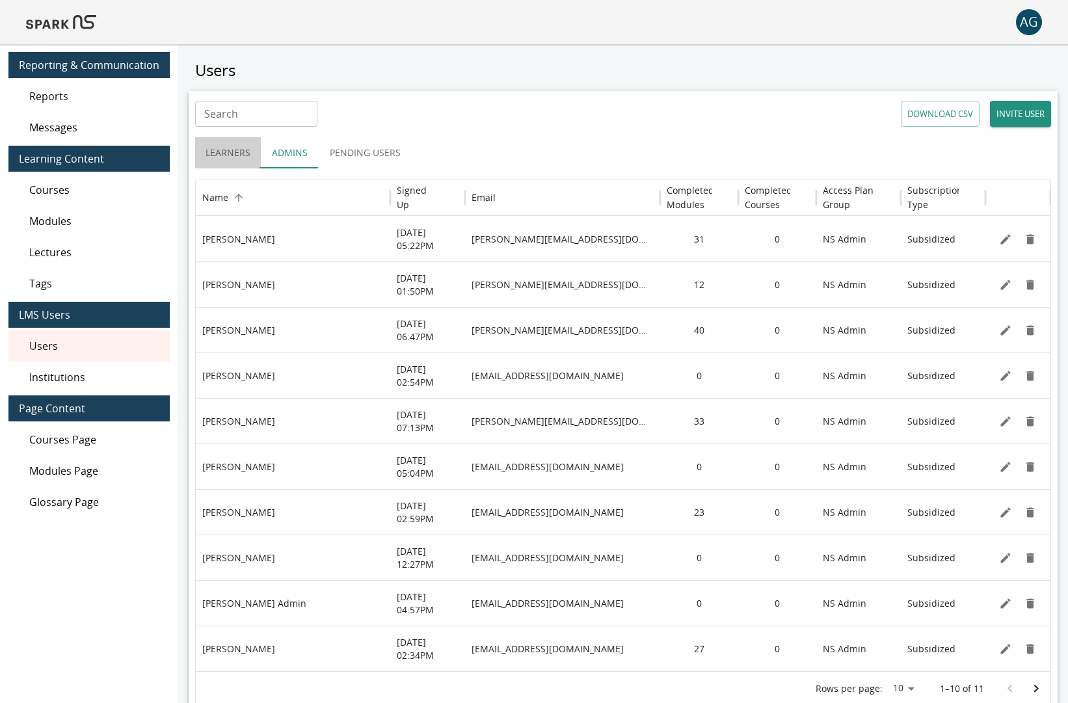
click at [231, 153] on button "Learners" at bounding box center [228, 152] width 66 height 31
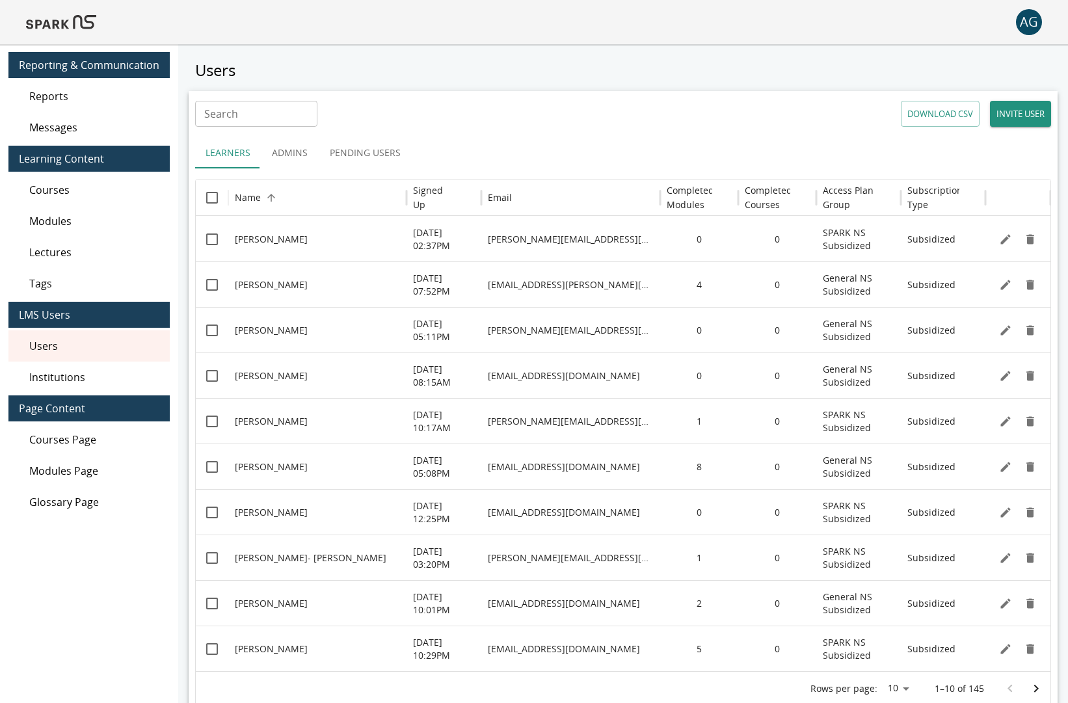
click at [302, 159] on button "Admins" at bounding box center [290, 152] width 59 height 31
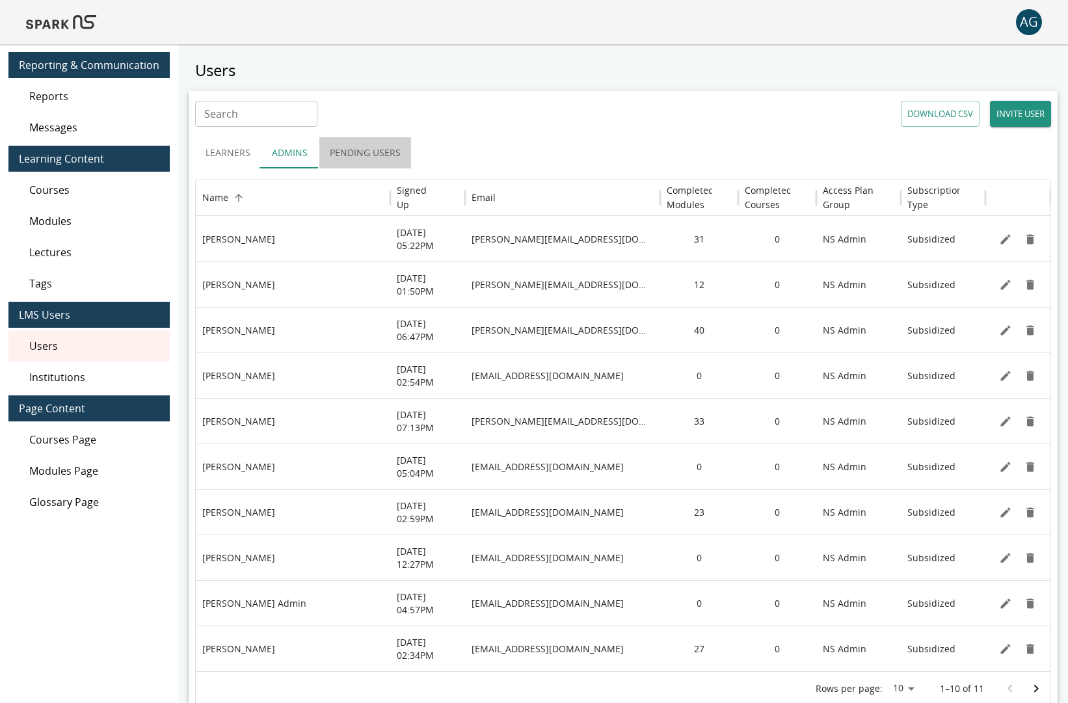
click at [356, 161] on button "Pending Users" at bounding box center [365, 152] width 92 height 31
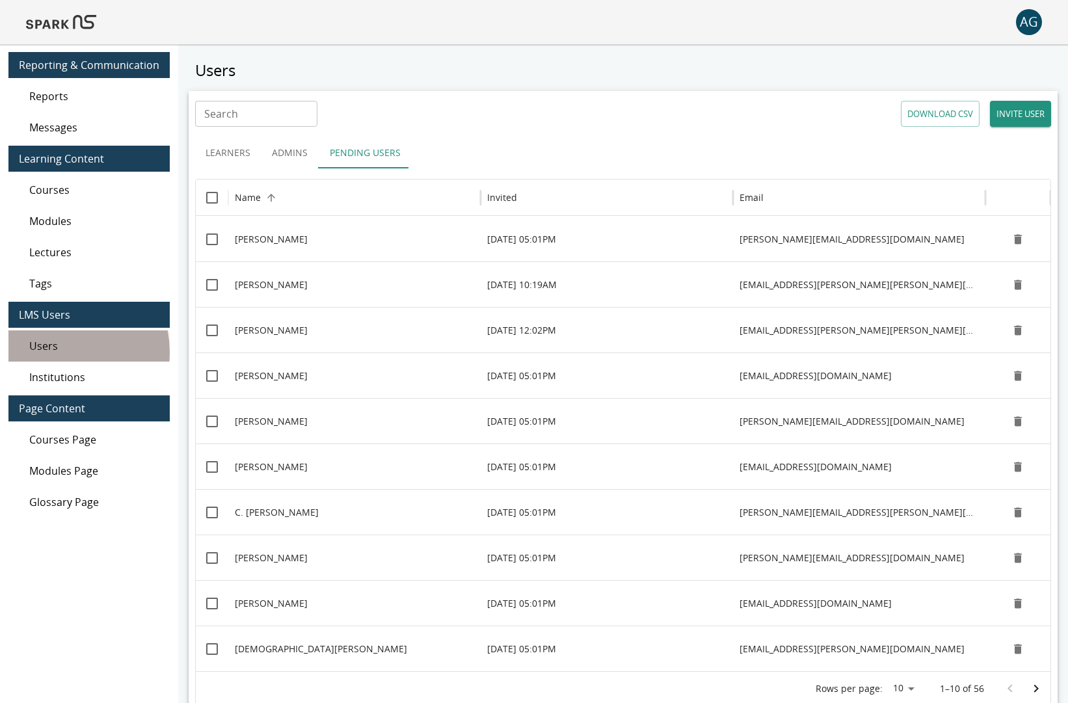
click at [66, 352] on span "Users" at bounding box center [94, 346] width 130 height 16
click at [77, 99] on span "Reports" at bounding box center [94, 96] width 130 height 16
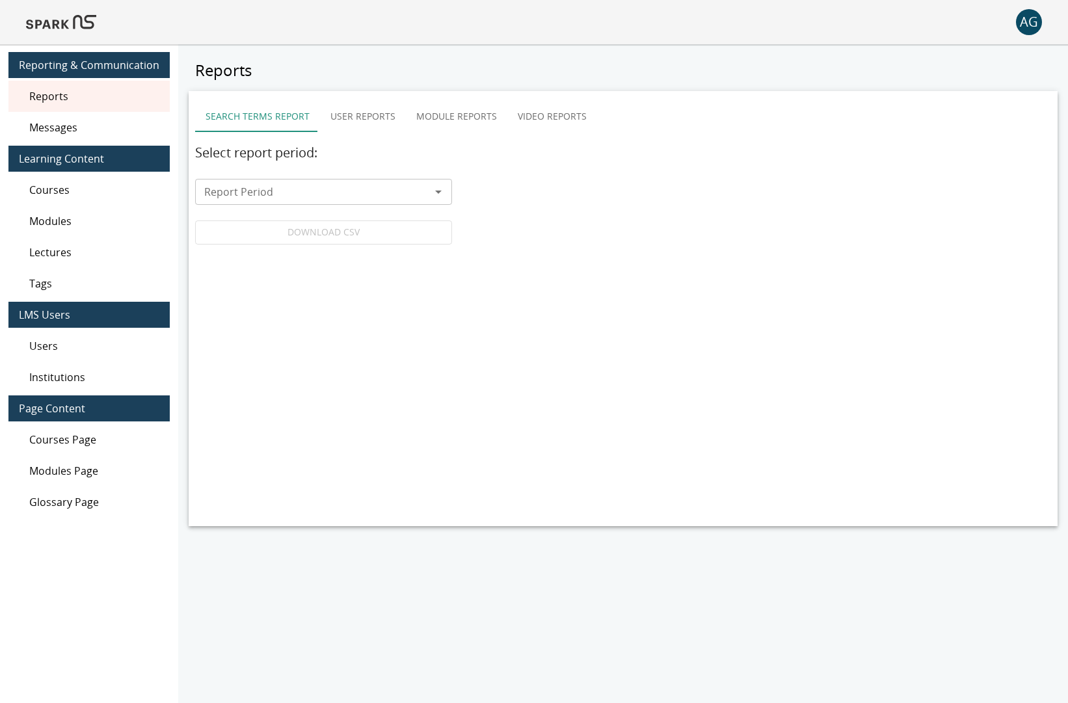
click at [66, 129] on span "Messages" at bounding box center [94, 128] width 130 height 16
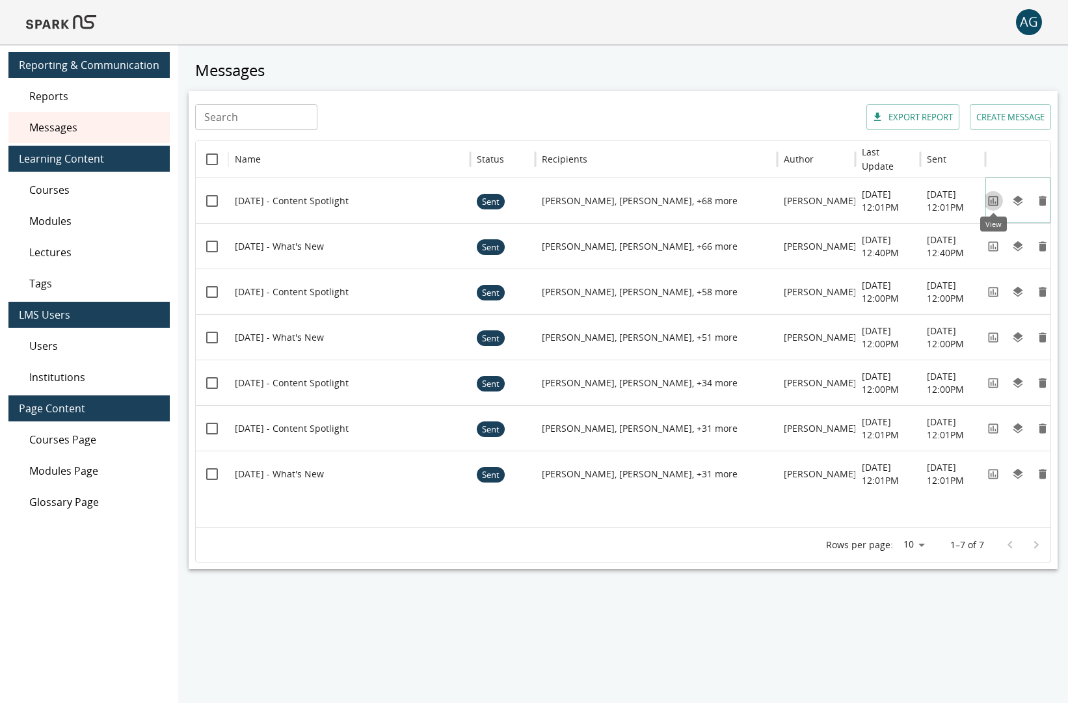
click at [992, 200] on icon "View" at bounding box center [993, 200] width 13 height 13
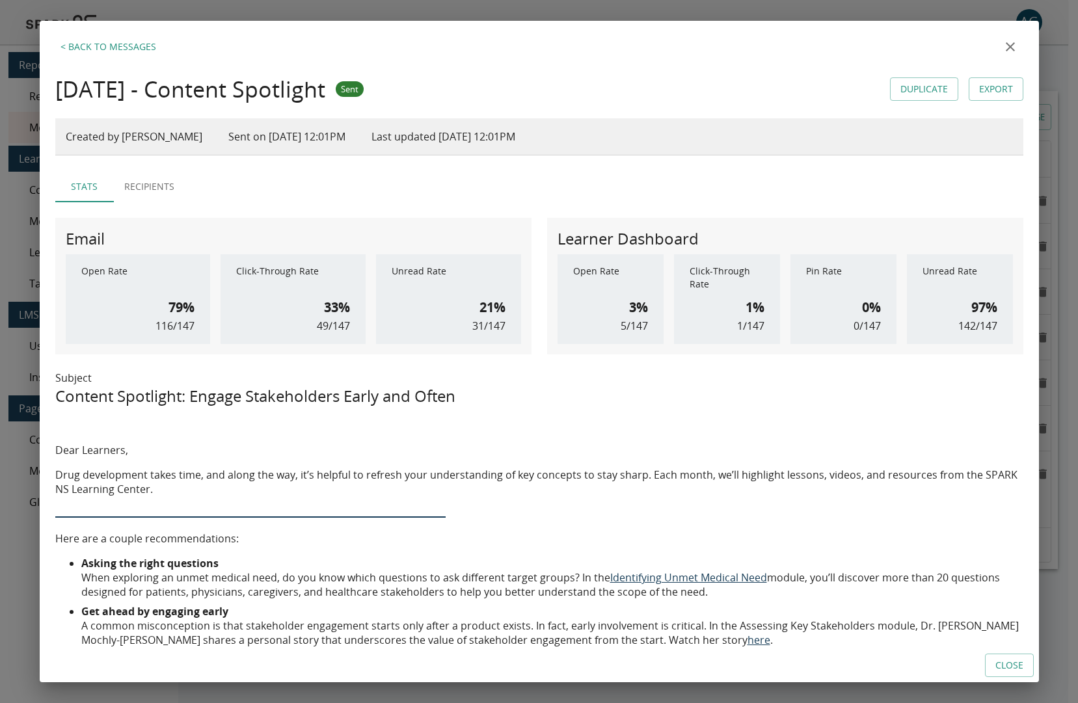
scroll to position [3, 0]
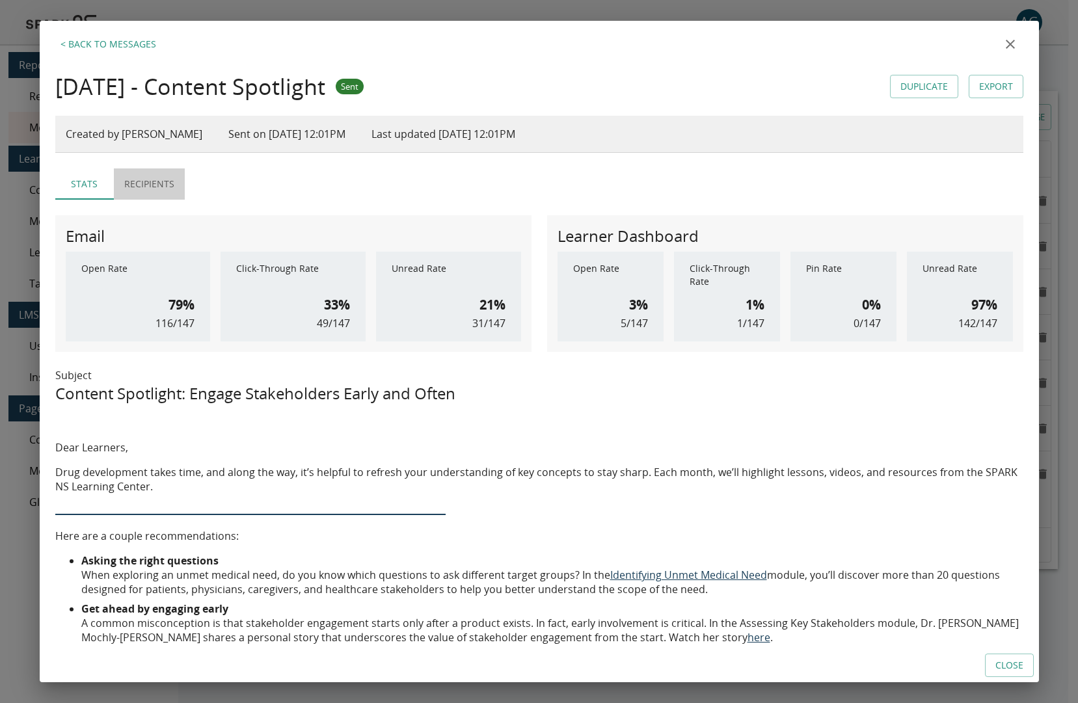
click at [171, 185] on button "Recipients" at bounding box center [149, 183] width 71 height 31
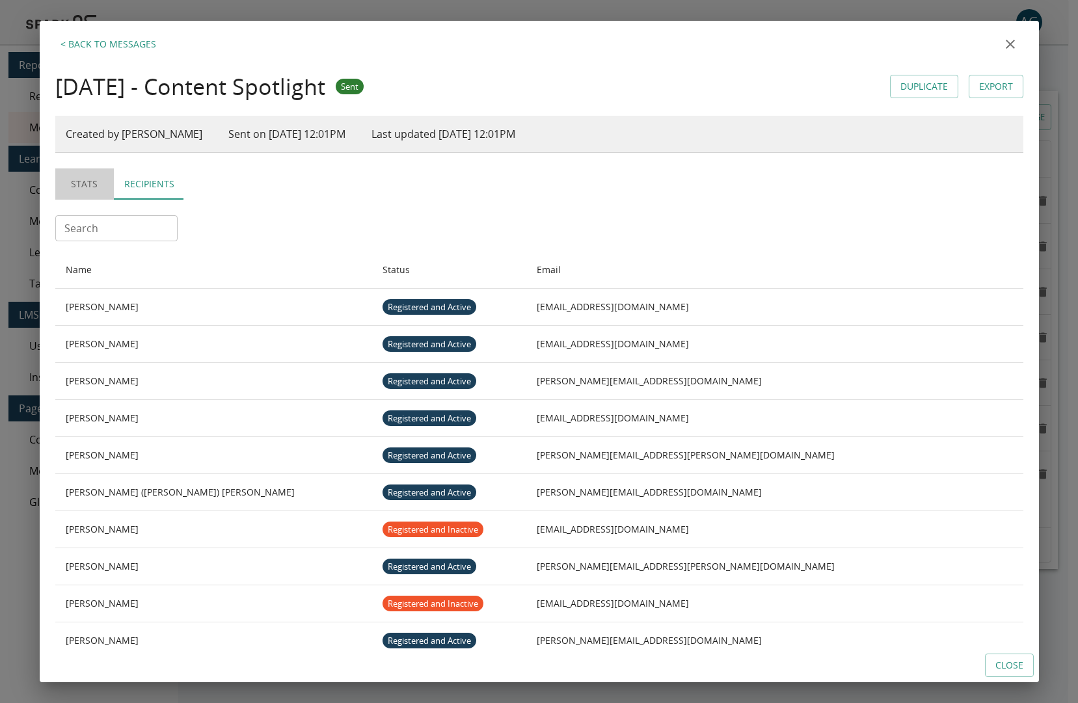
click at [86, 185] on button "Stats" at bounding box center [84, 183] width 59 height 31
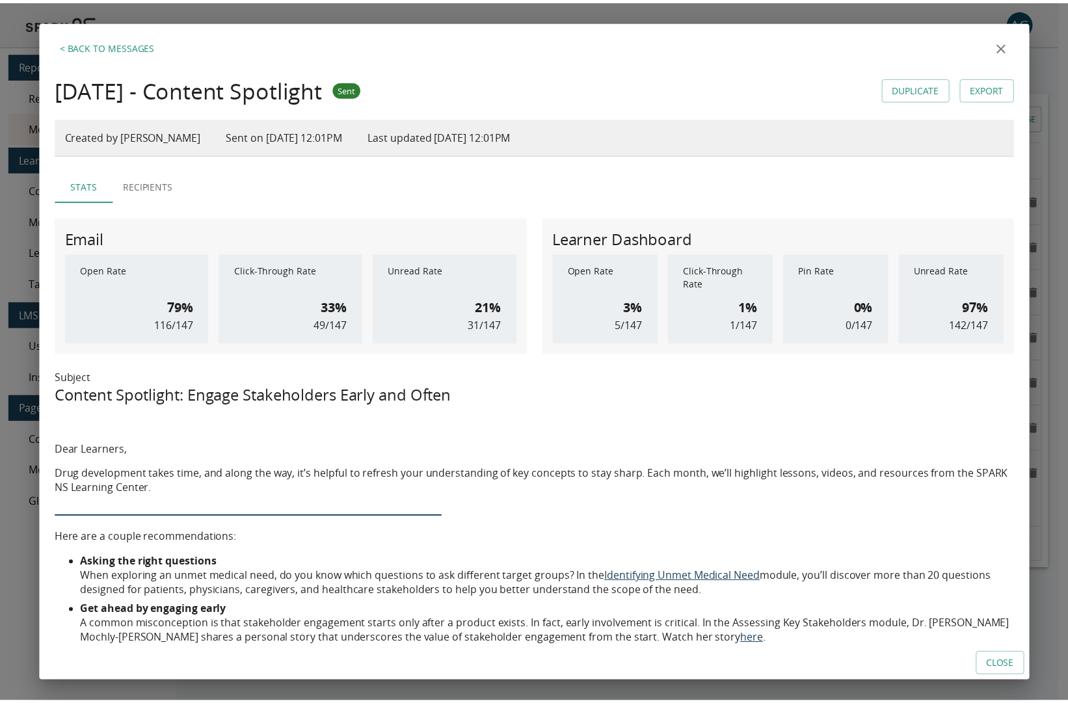
scroll to position [0, 0]
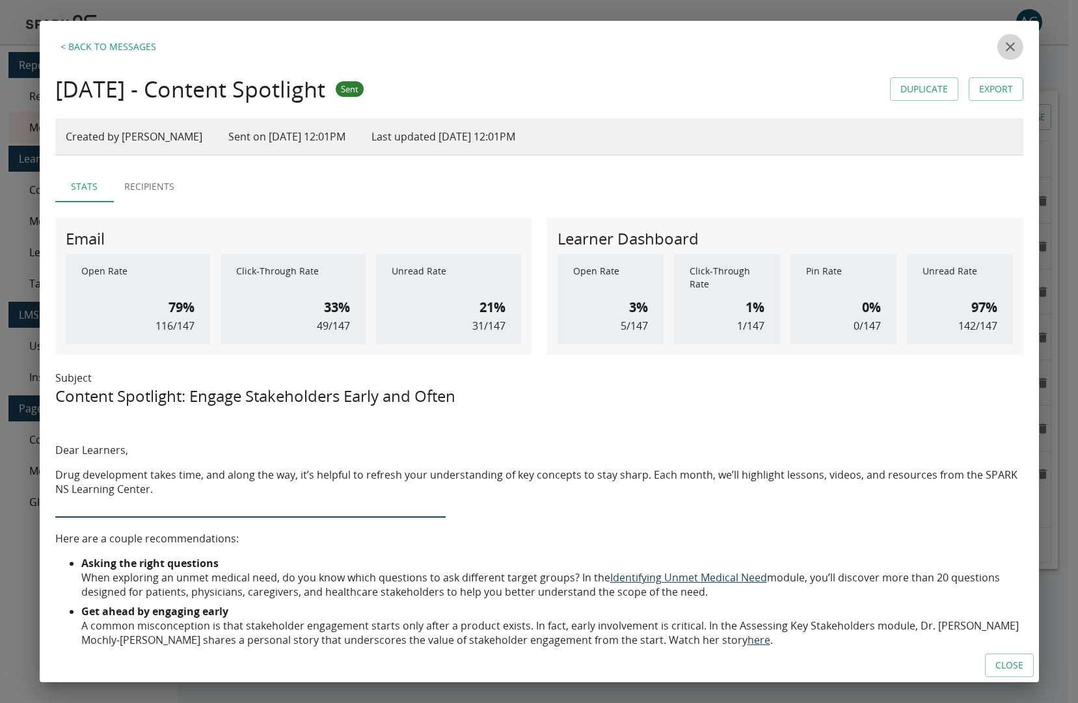
click at [1002, 37] on button "close" at bounding box center [1010, 47] width 26 height 26
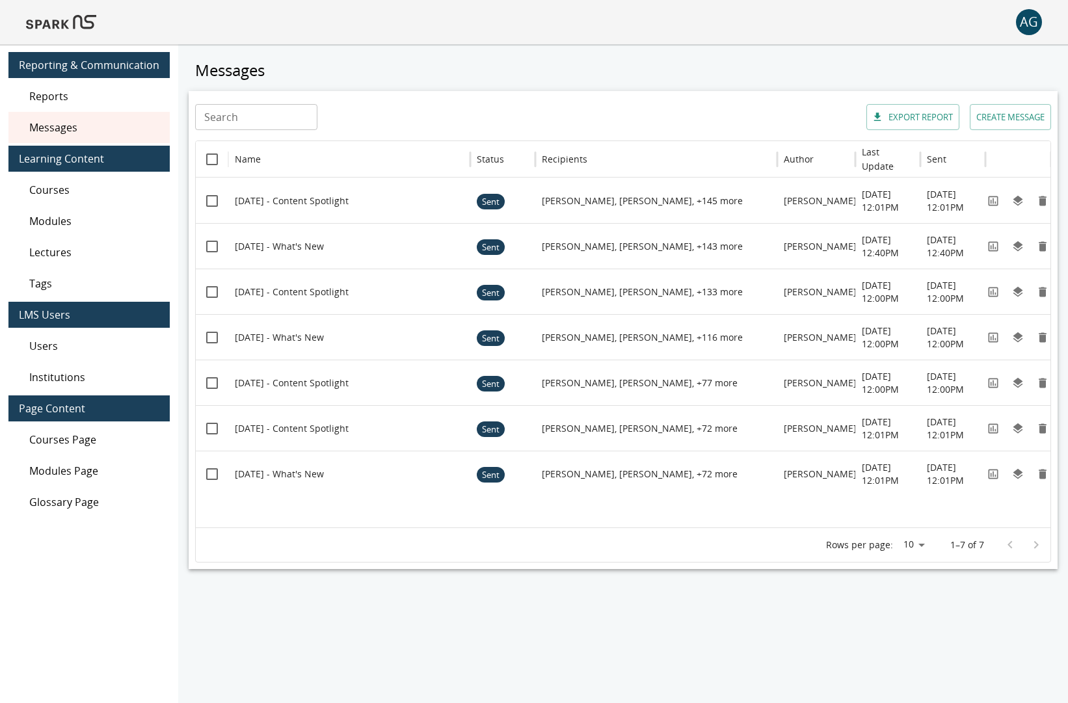
click at [49, 27] on img at bounding box center [61, 22] width 70 height 31
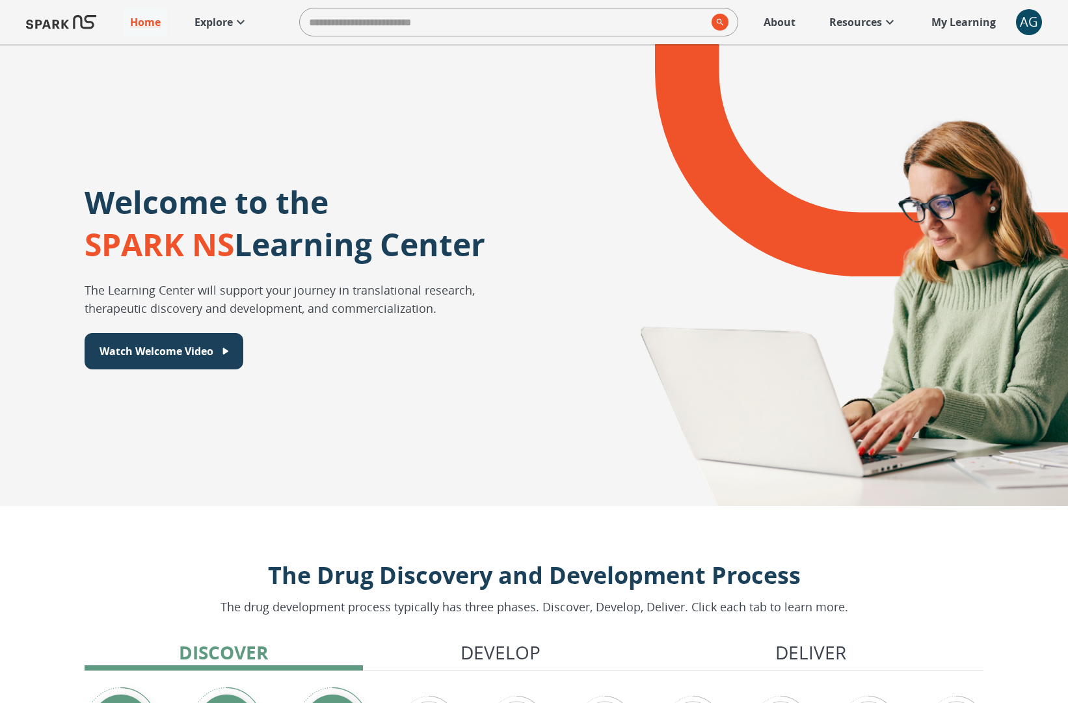
click at [246, 23] on icon at bounding box center [241, 22] width 16 height 16
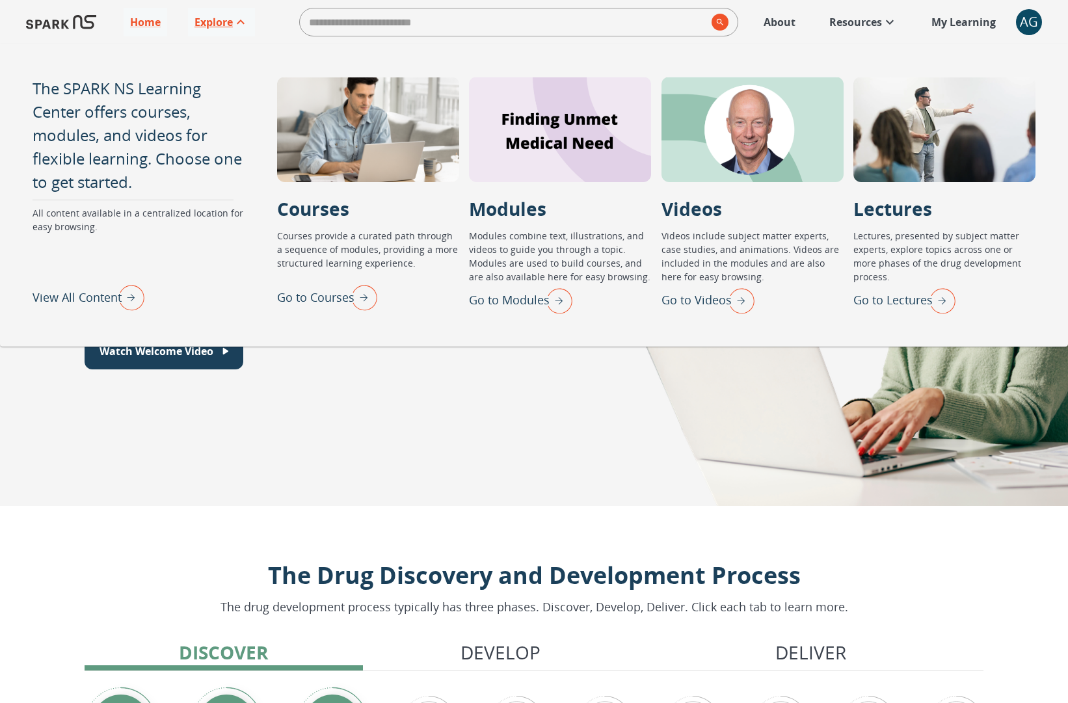
click at [512, 421] on div "Welcome to the SPARK NS Learning Center The Learning Center will support your j…" at bounding box center [534, 275] width 1068 height 462
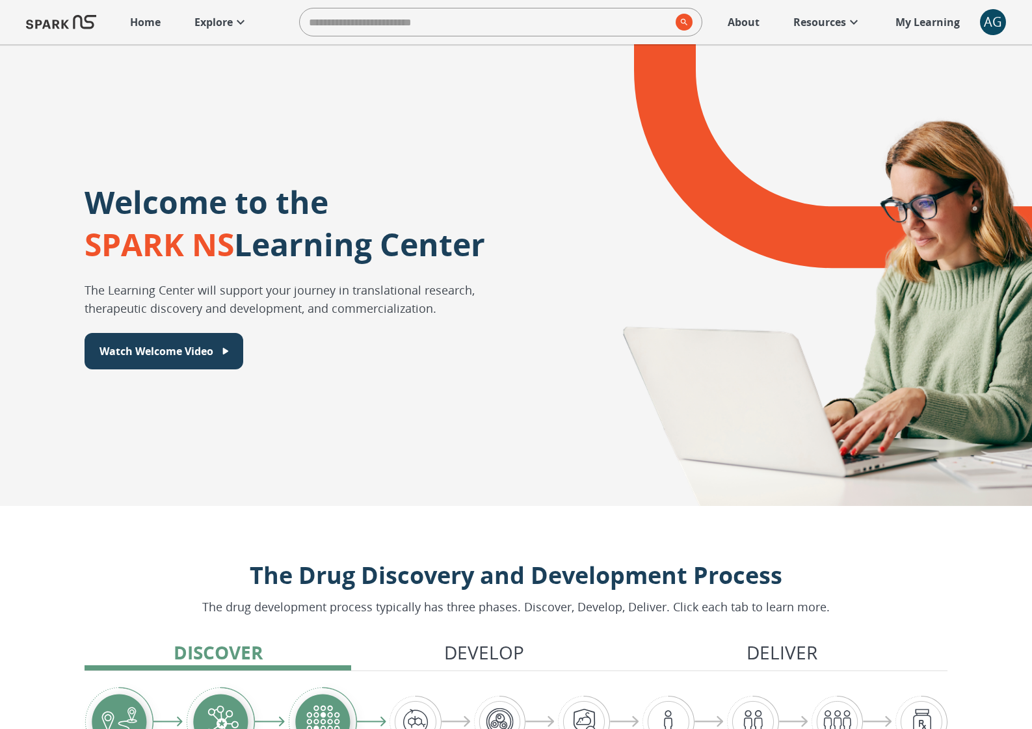
click at [221, 29] on p "Explore" at bounding box center [213, 22] width 38 height 16
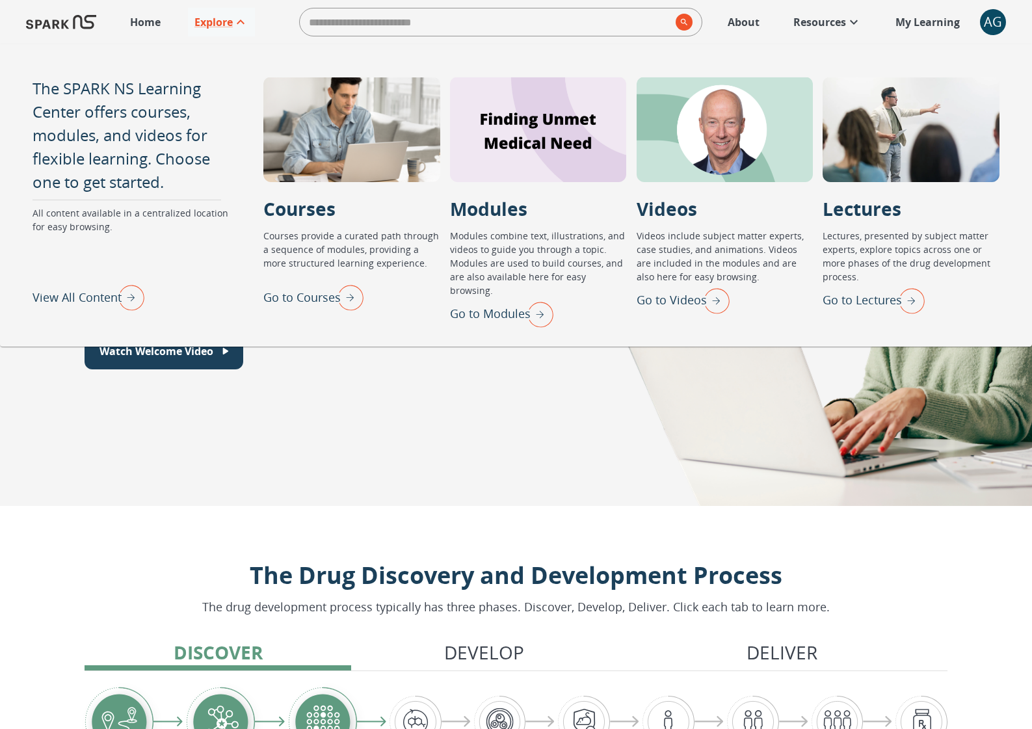
click at [122, 289] on img "View All Content" at bounding box center [128, 297] width 33 height 34
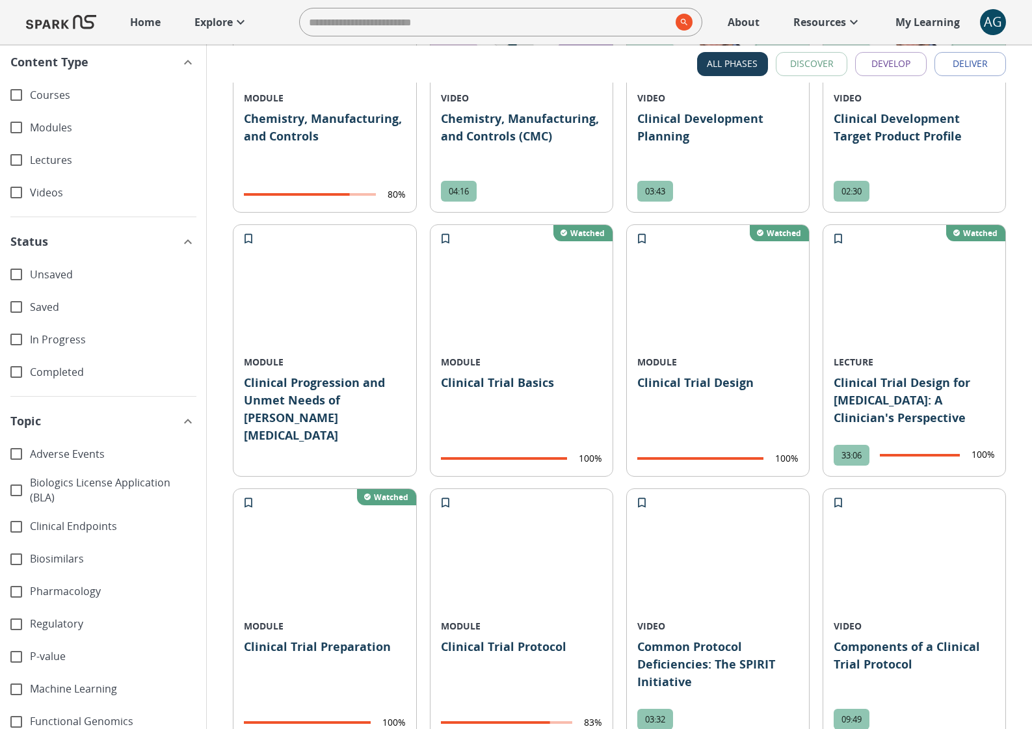
scroll to position [1826, 0]
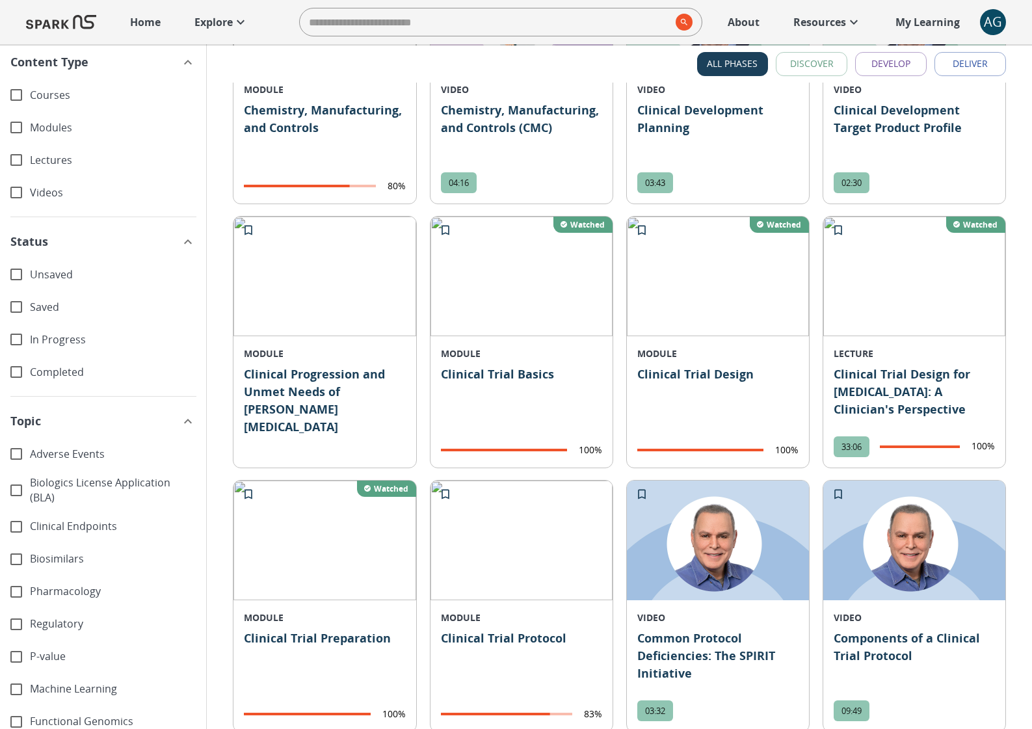
click at [233, 23] on icon at bounding box center [241, 22] width 16 height 16
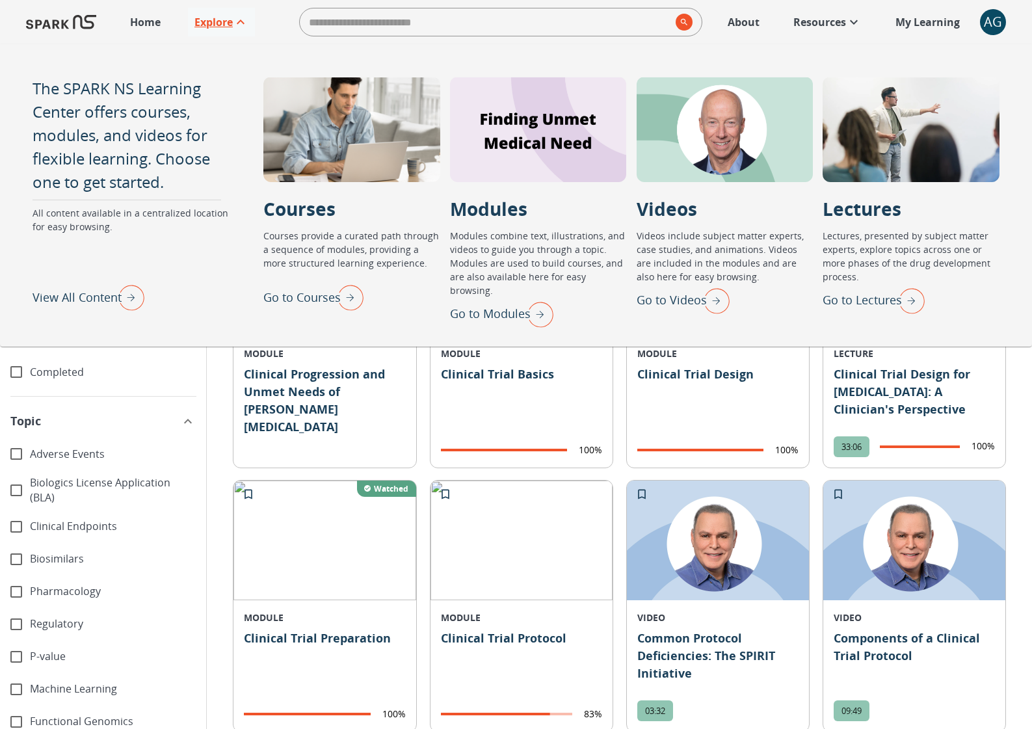
click at [708, 300] on img "Go to Videos" at bounding box center [713, 301] width 33 height 34
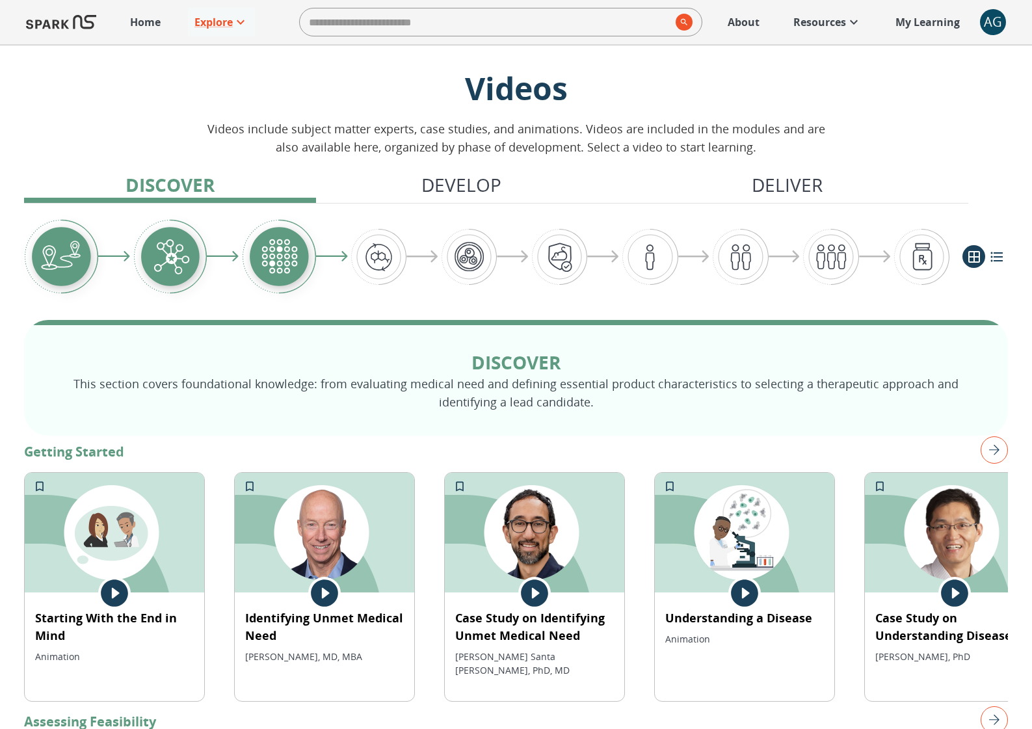
scroll to position [17, 0]
click at [226, 27] on p "Explore" at bounding box center [213, 22] width 38 height 16
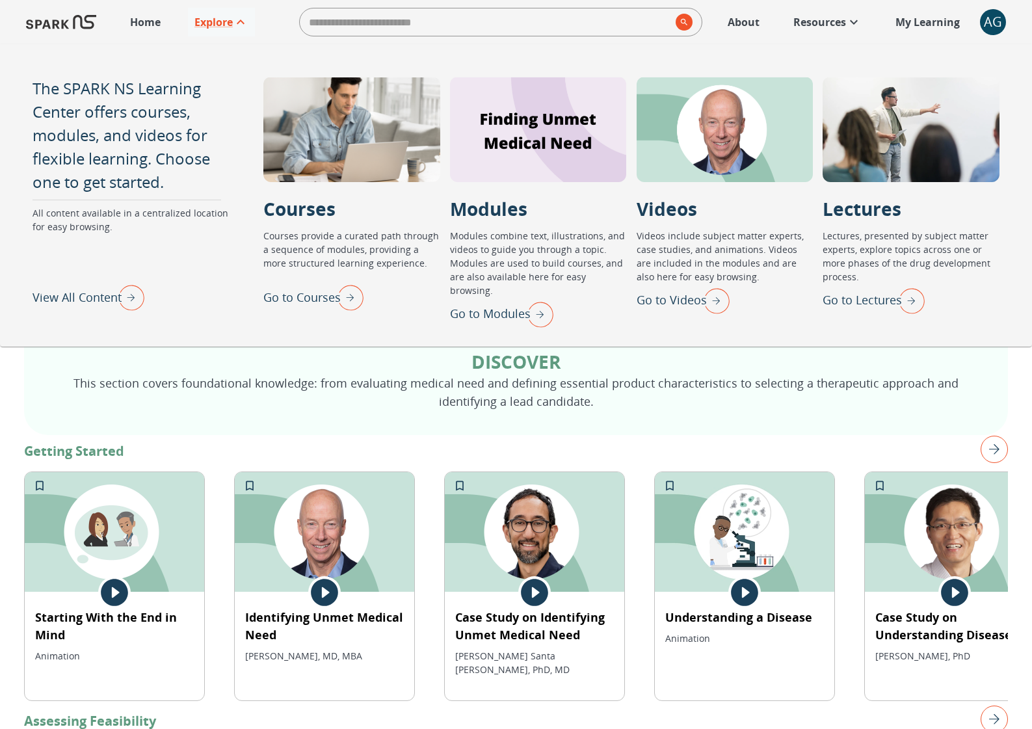
click at [905, 294] on img "Go to Lectures" at bounding box center [908, 301] width 33 height 34
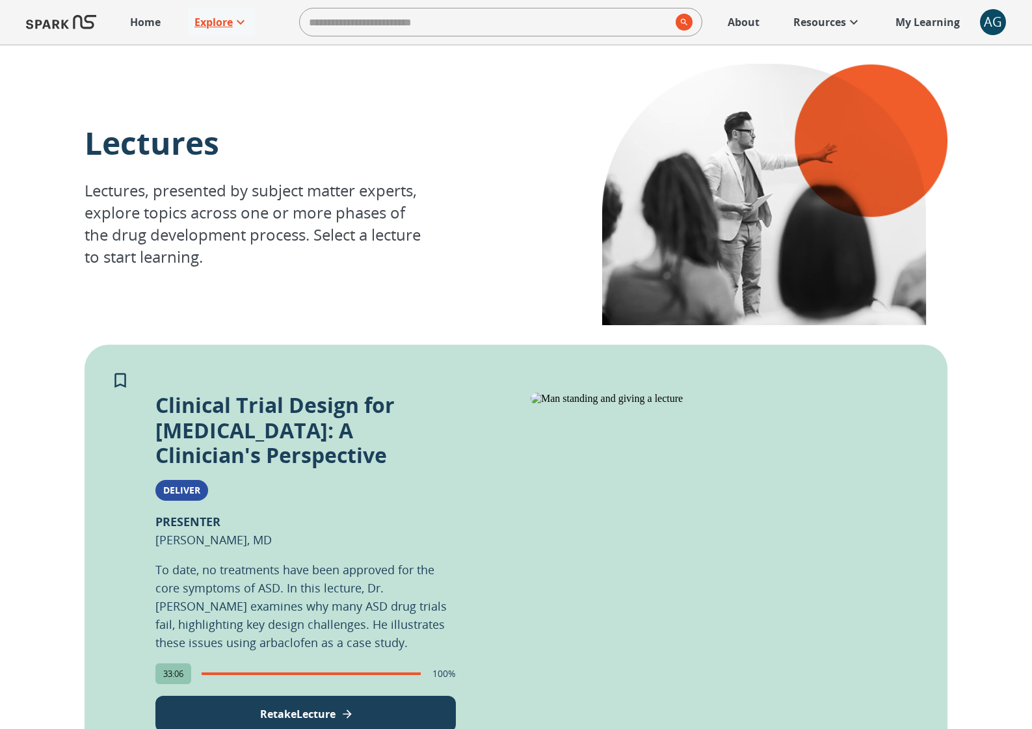
click at [244, 25] on icon at bounding box center [241, 22] width 16 height 16
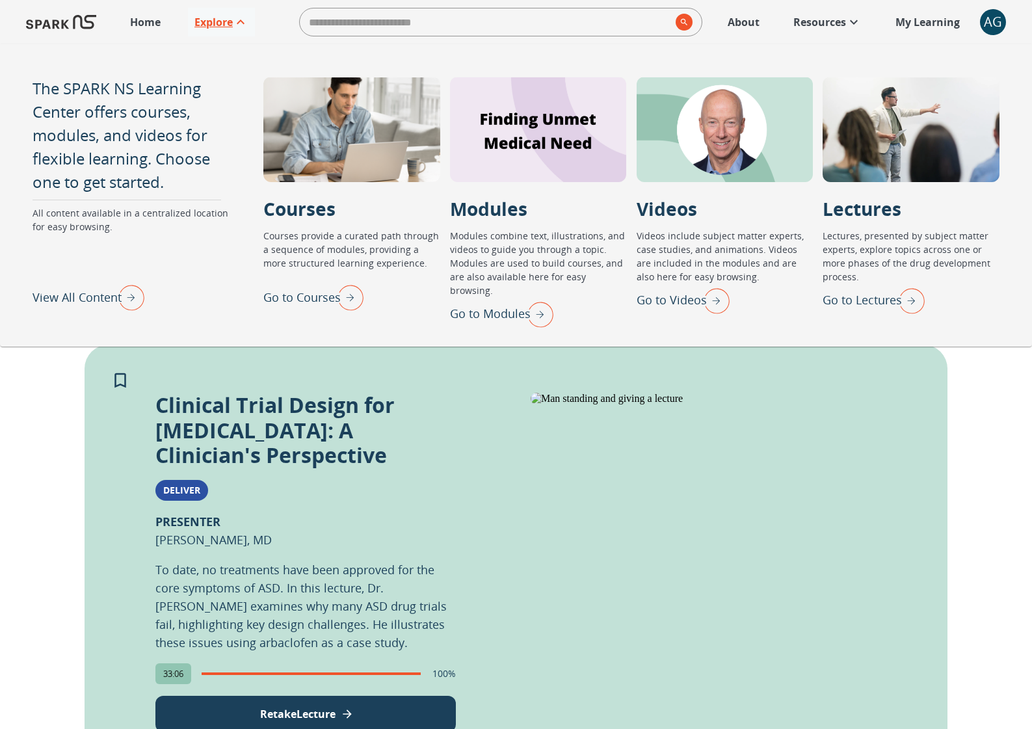
click at [122, 295] on img "View All Content" at bounding box center [128, 297] width 33 height 34
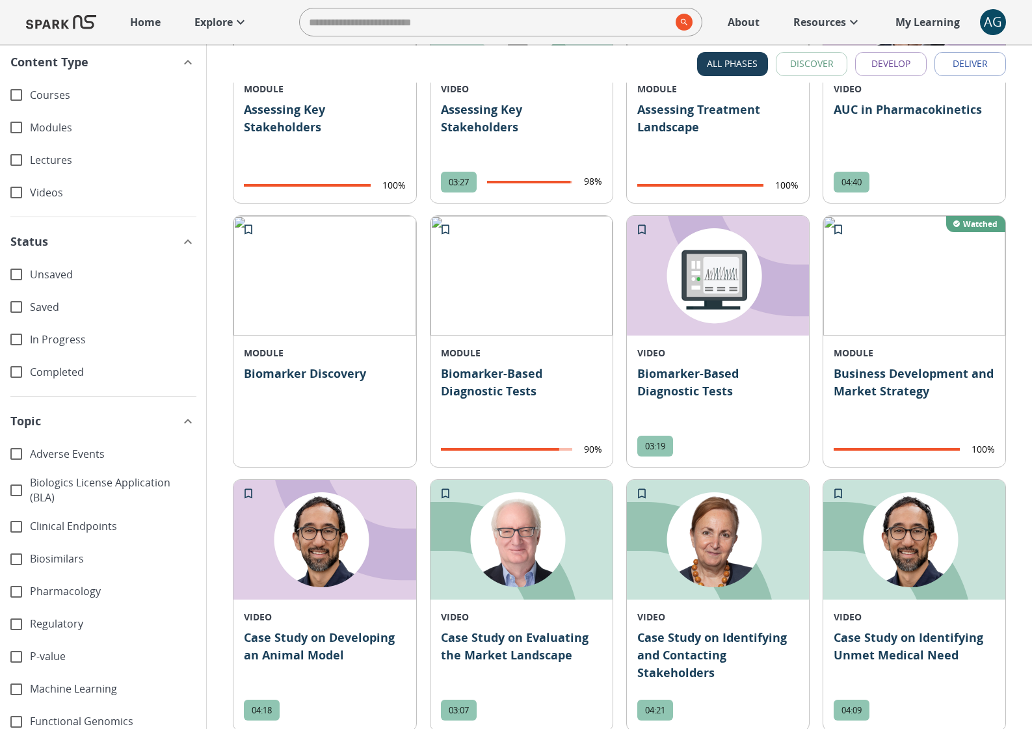
scroll to position [1432, 0]
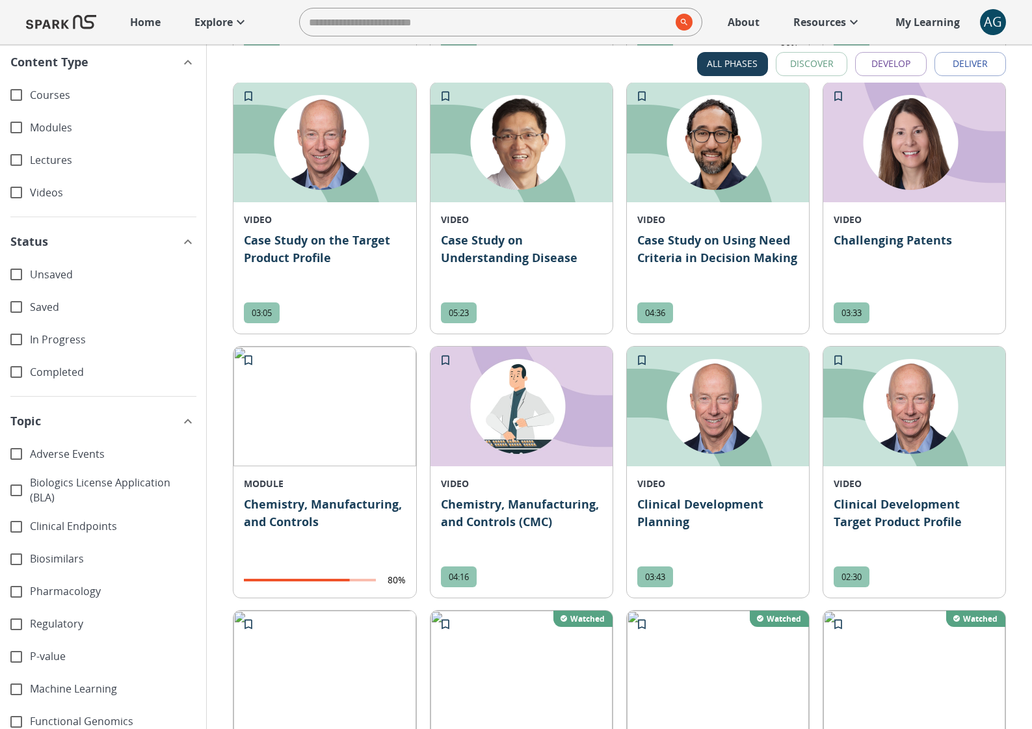
click at [59, 194] on span "Videos" at bounding box center [113, 192] width 166 height 15
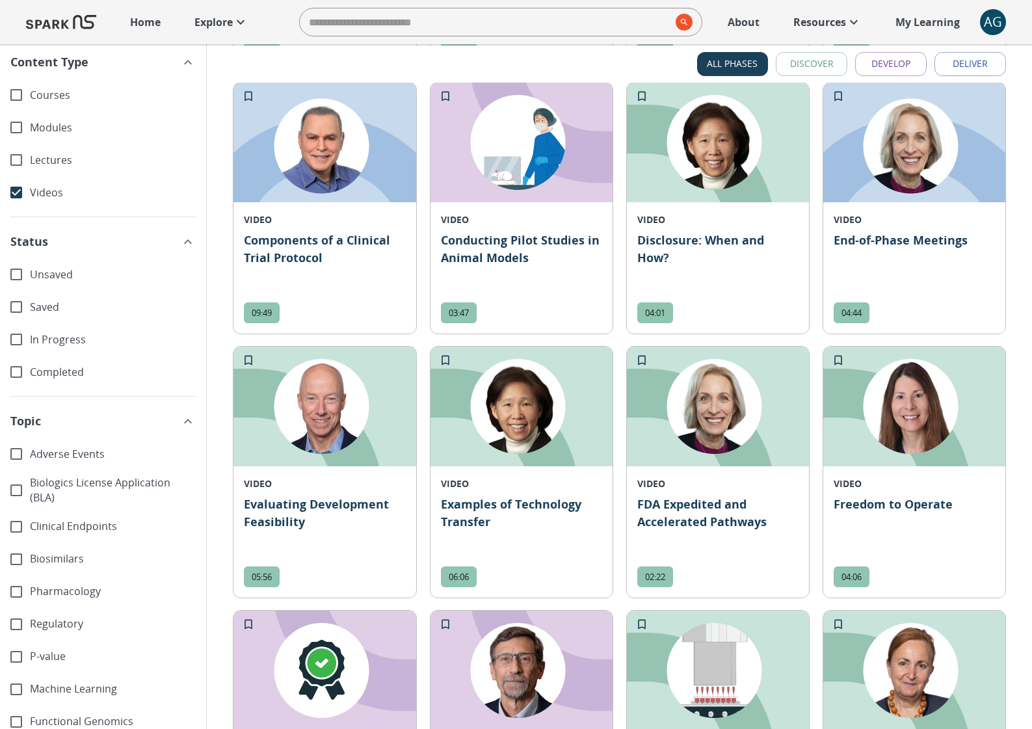
scroll to position [904, 0]
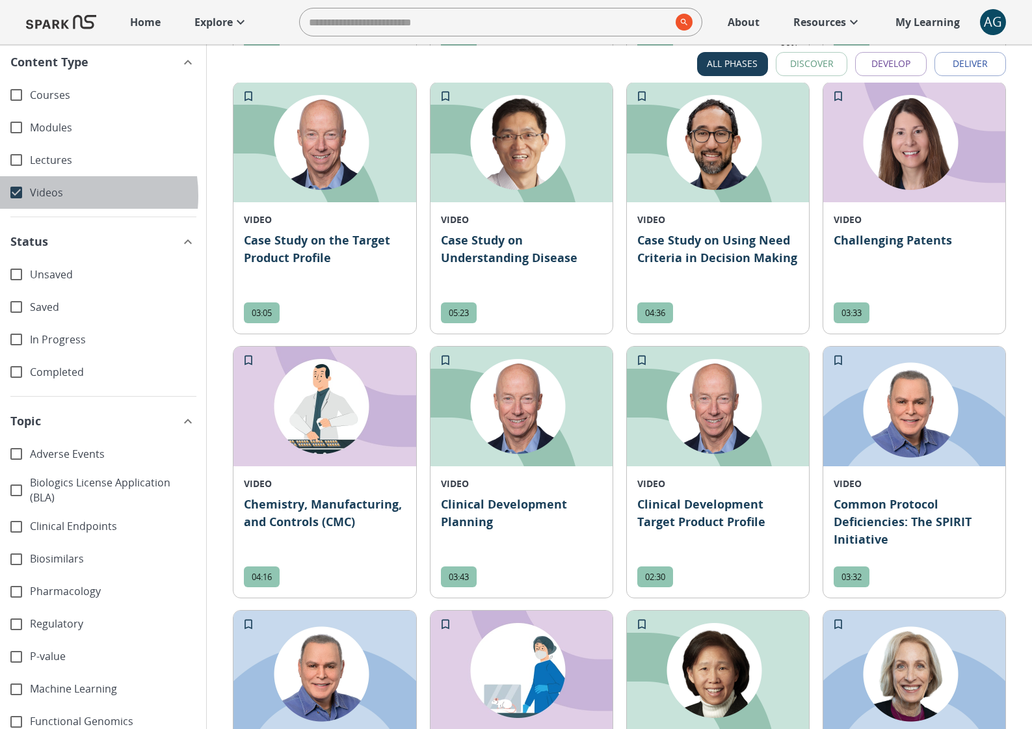
click at [50, 196] on span "Videos" at bounding box center [113, 192] width 166 height 15
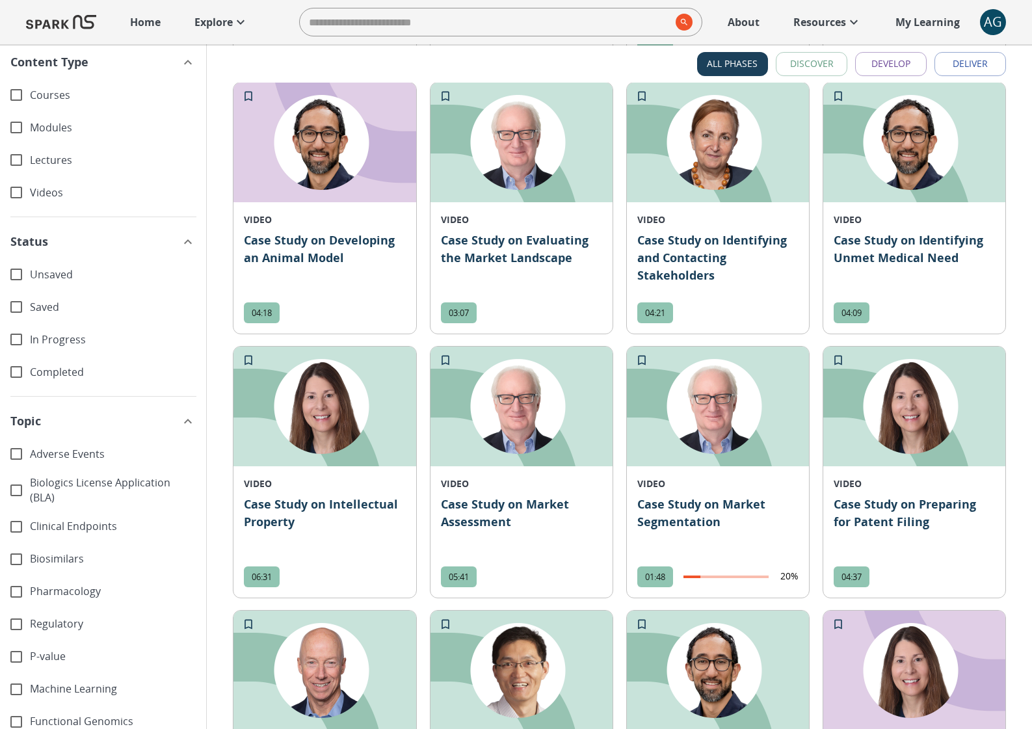
scroll to position [1432, 0]
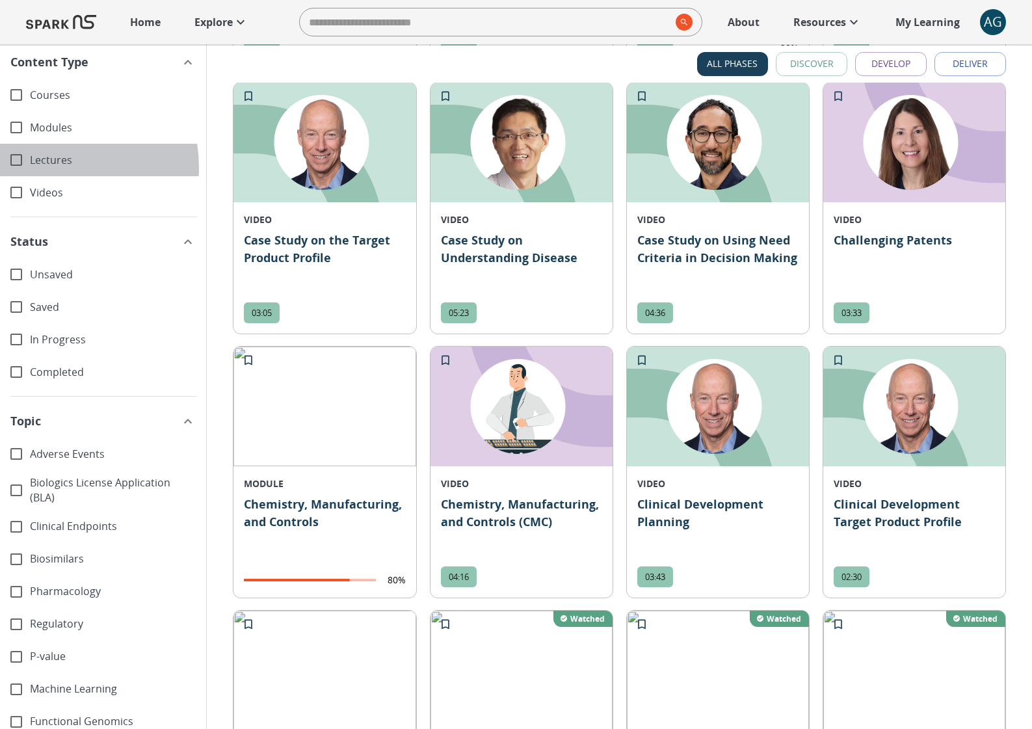
click at [50, 167] on span "Lectures" at bounding box center [113, 160] width 166 height 15
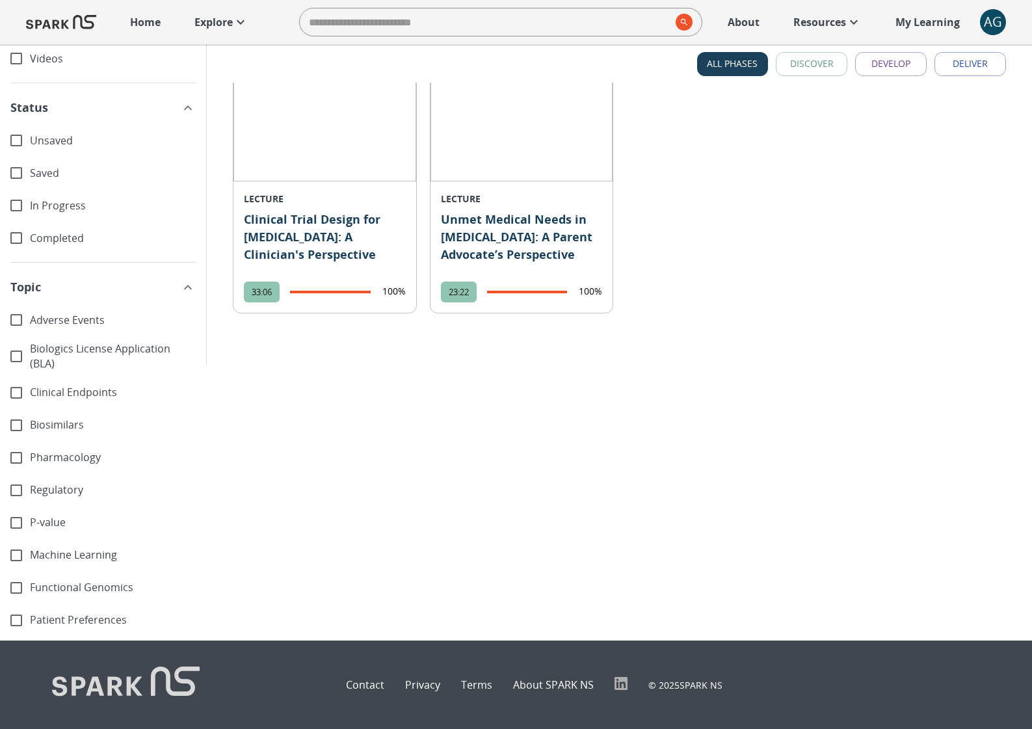
scroll to position [0, 0]
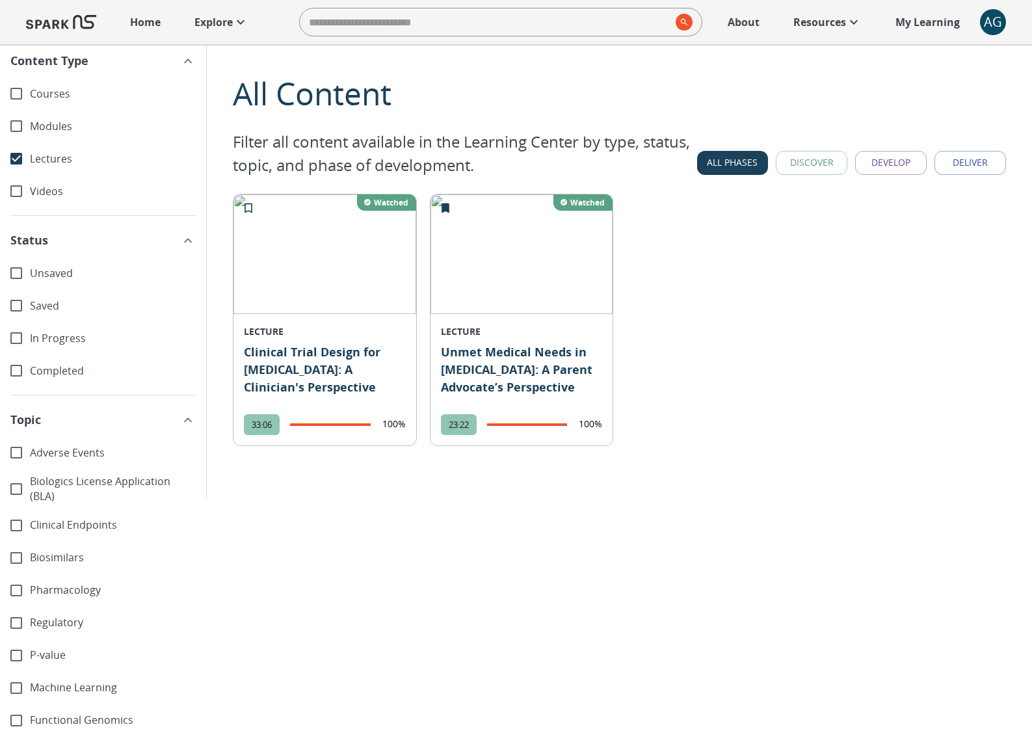
click at [808, 173] on div "All Phases Discover Develop Deliver Filter Content" at bounding box center [619, 162] width 773 height 37
click at [808, 168] on button "Discover" at bounding box center [812, 163] width 72 height 24
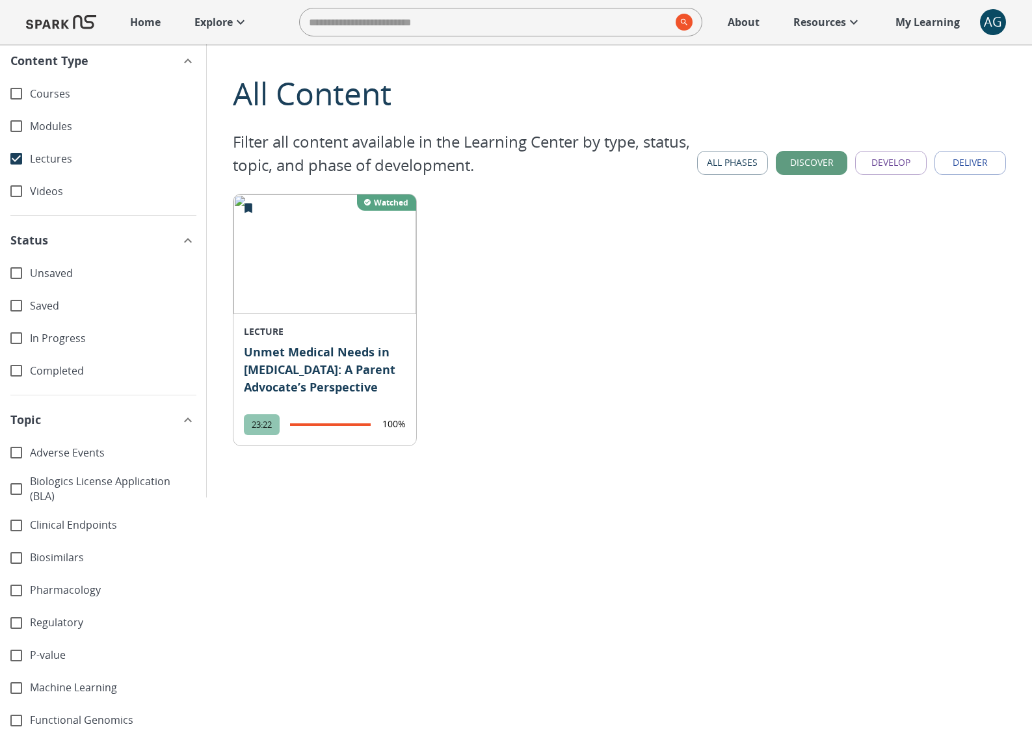
click at [703, 157] on button "All Phases" at bounding box center [733, 163] width 72 height 24
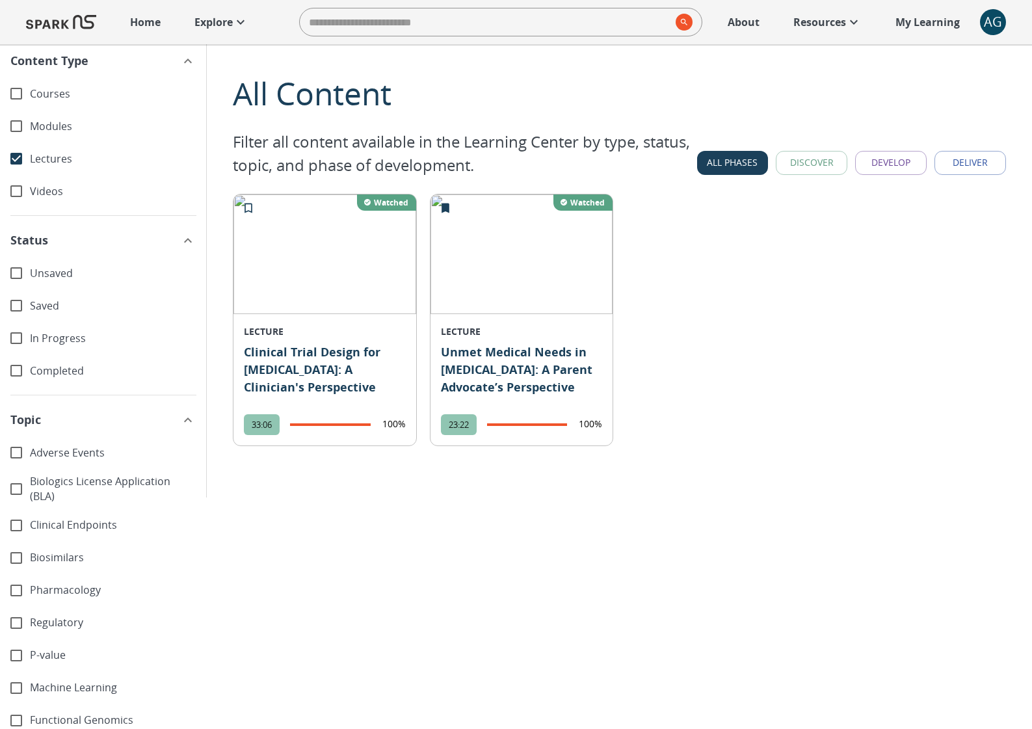
click at [736, 157] on button "All Phases" at bounding box center [733, 163] width 72 height 24
click at [42, 131] on span "Modules" at bounding box center [113, 126] width 166 height 15
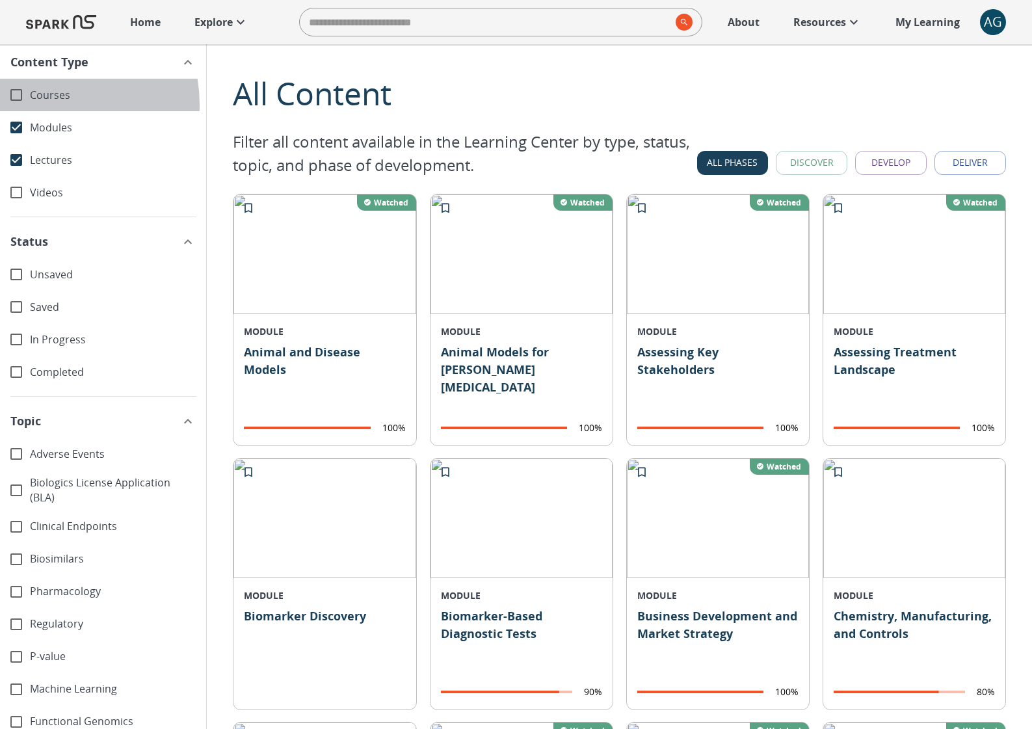
click at [46, 105] on div "Courses" at bounding box center [103, 95] width 206 height 33
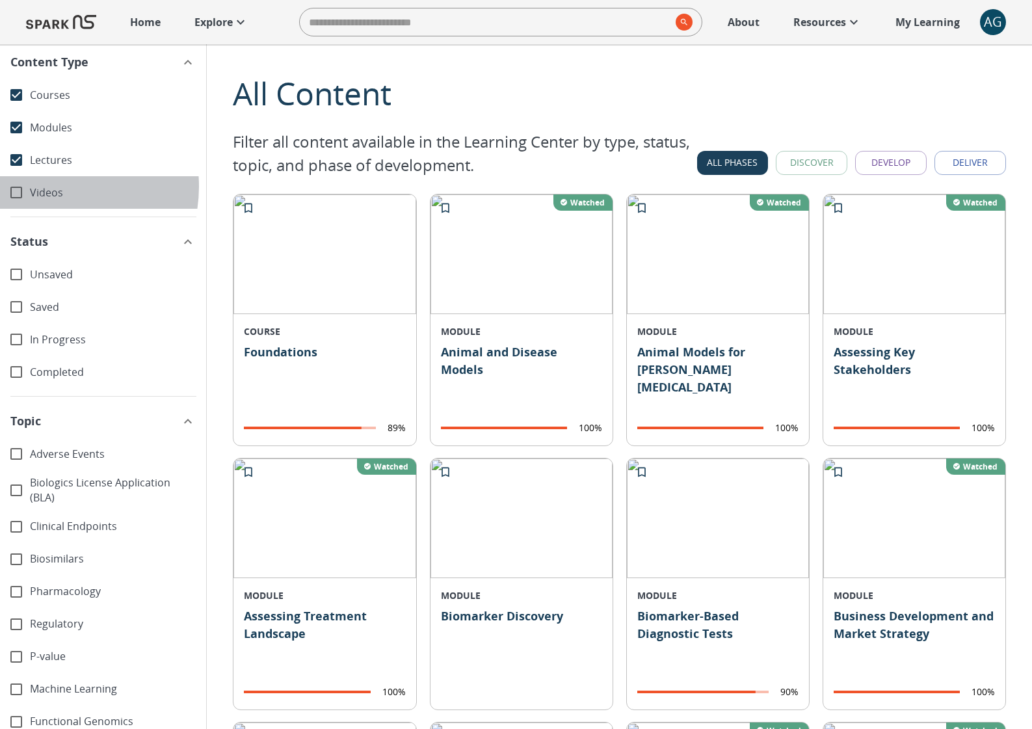
click at [53, 187] on span "Videos" at bounding box center [113, 192] width 166 height 15
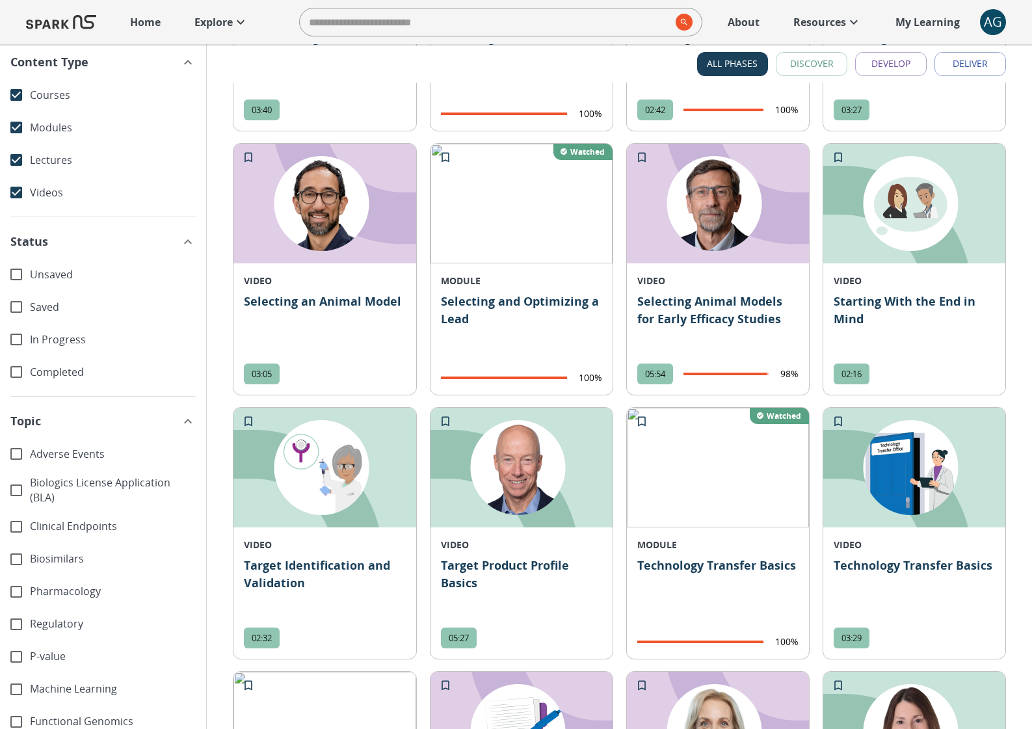
scroll to position [6454, 0]
